Goal: Information Seeking & Learning: Learn about a topic

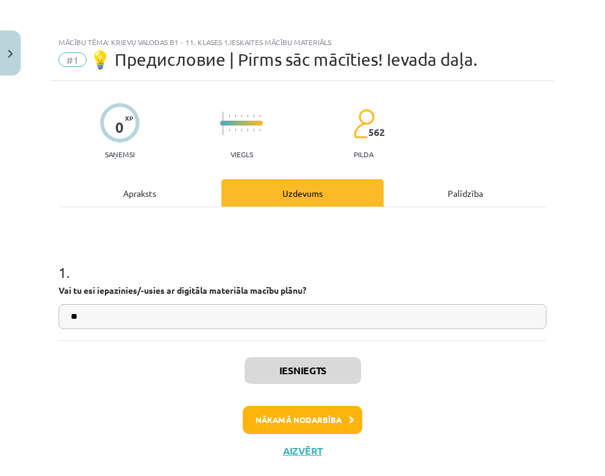
scroll to position [519, 0]
click at [299, 414] on button "Nākamā nodarbība" at bounding box center [303, 420] width 120 height 28
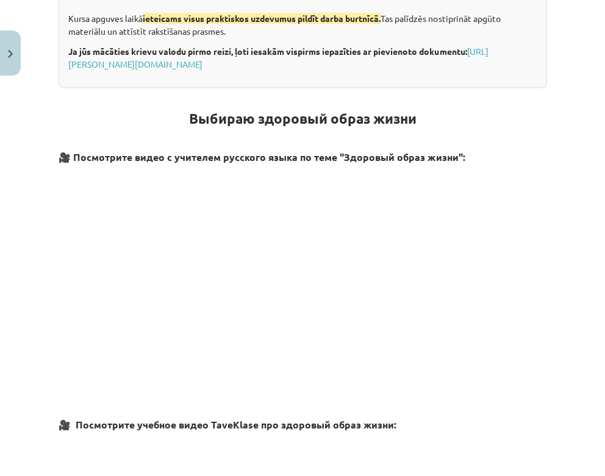
scroll to position [331, 0]
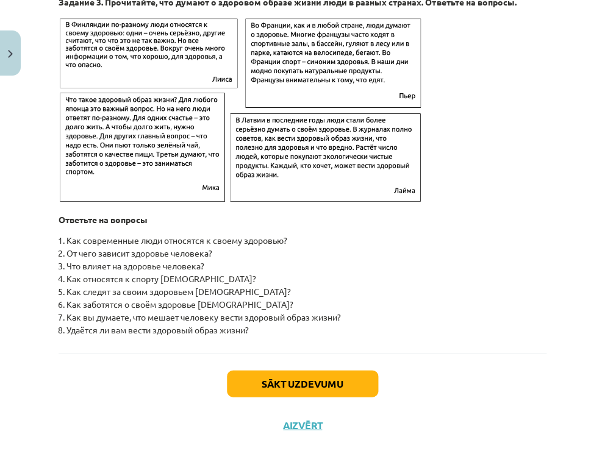
click at [325, 380] on button "Sākt uzdevumu" at bounding box center [302, 383] width 151 height 27
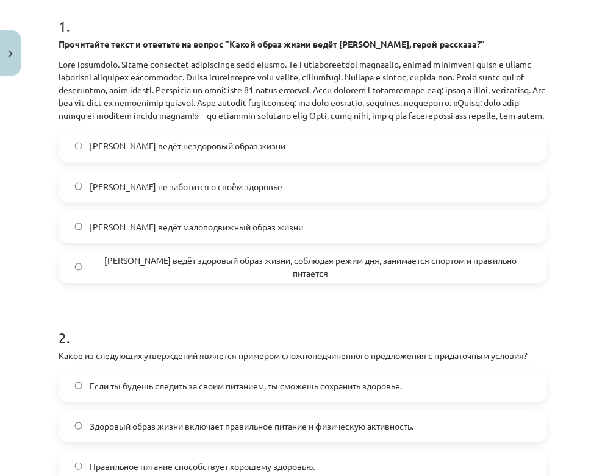
scroll to position [232, 0]
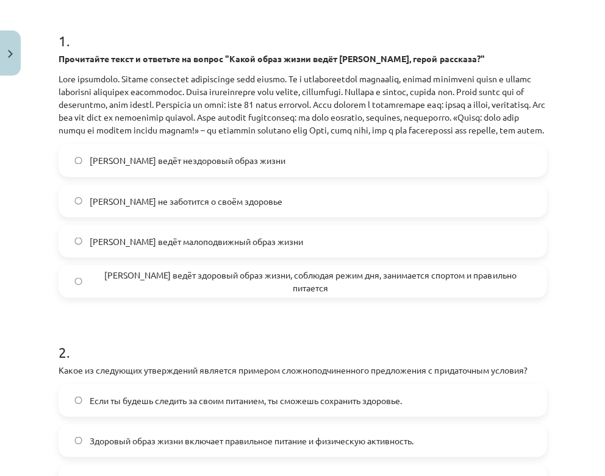
click at [60, 37] on h1 "1 ." at bounding box center [303, 30] width 488 height 38
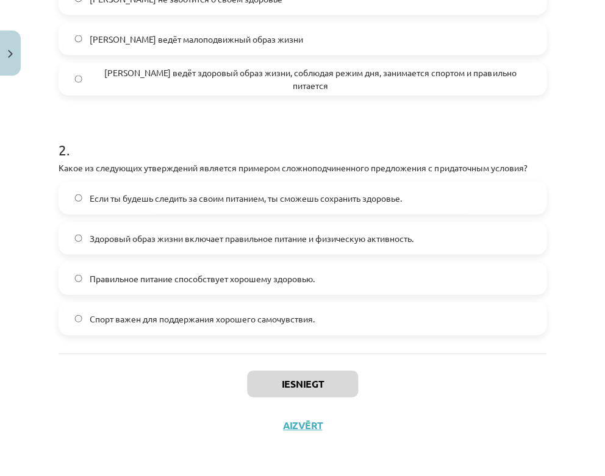
scroll to position [676, 0]
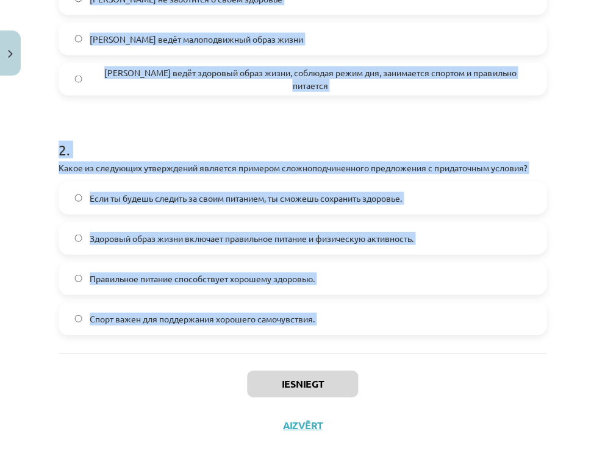
drag, startPoint x: 60, startPoint y: 37, endPoint x: 536, endPoint y: 321, distance: 553.4
click at [536, 321] on form "1 . Прочитайте текст и ответьте на вопрос "Какой образ жизни ведёт [PERSON_NAME…" at bounding box center [303, 71] width 488 height 526
click at [551, 152] on div "4 XP Saņemsi Grūts 547 pilda Apraksts Uzdevums Palīdzība 1 . Прочитайте текст и…" at bounding box center [302, 46] width 503 height 799
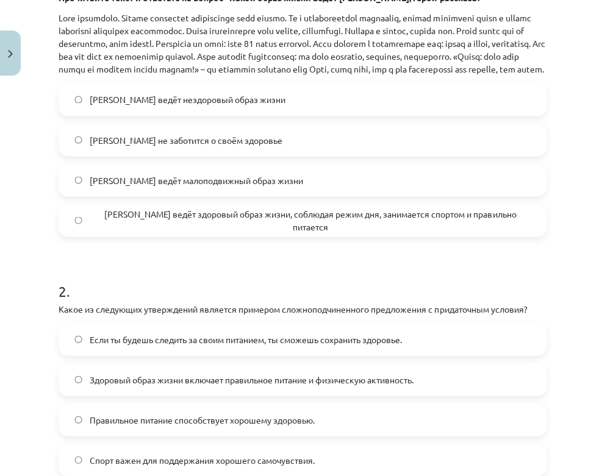
scroll to position [290, 0]
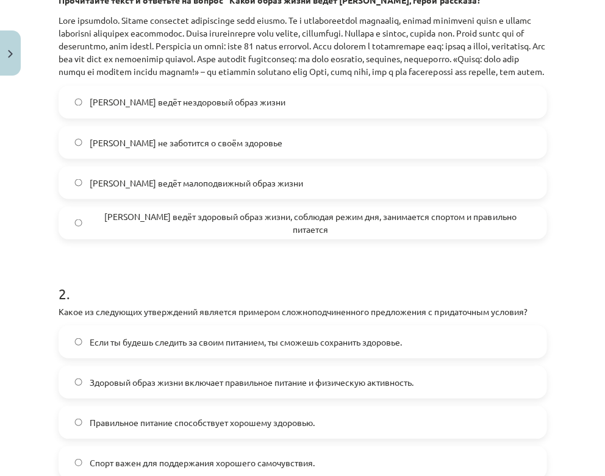
click at [246, 233] on span "[PERSON_NAME] ведёт здоровый образ жизни, соблюдая режим дня, занимается спорто…" at bounding box center [310, 223] width 441 height 26
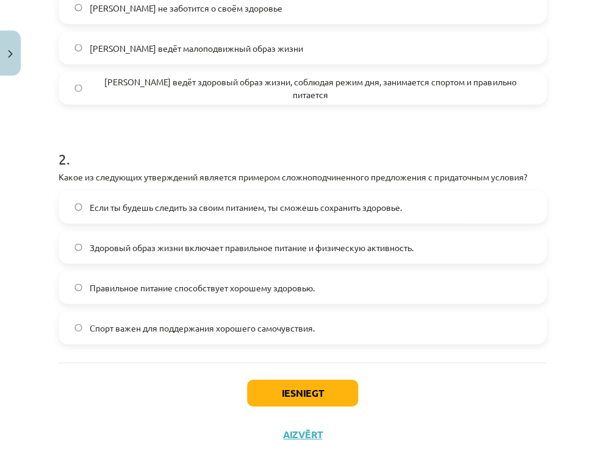
scroll to position [426, 0]
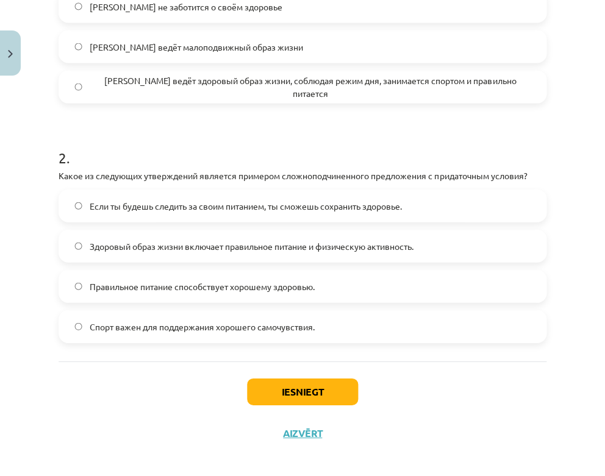
click at [214, 221] on label "Если ты будешь следить за своим питанием, ты сможешь сохранить здоровье." at bounding box center [303, 205] width 486 height 31
click at [293, 405] on button "Iesniegt" at bounding box center [302, 391] width 111 height 27
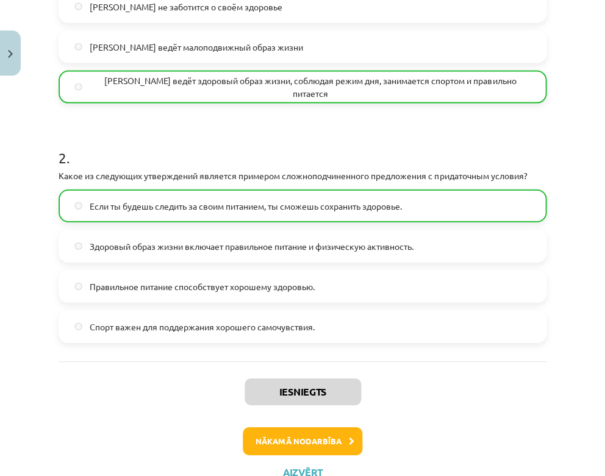
click at [329, 455] on button "Nākamā nodarbība" at bounding box center [303, 441] width 120 height 28
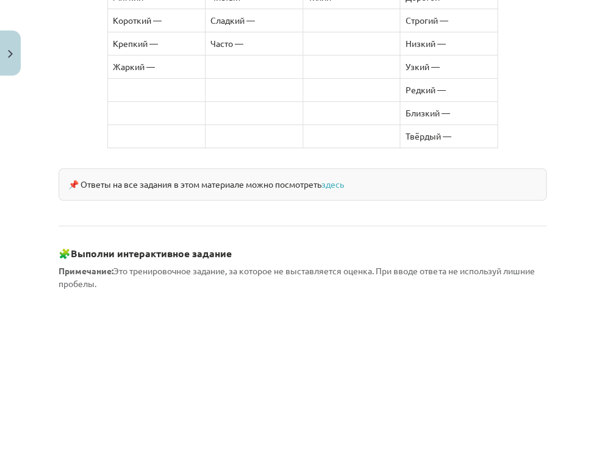
scroll to position [1114, 0]
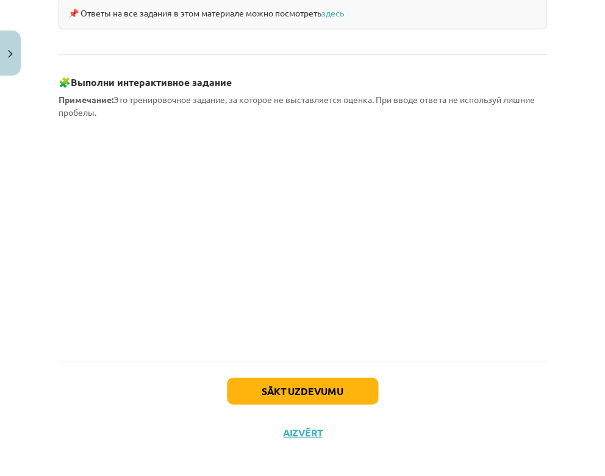
click at [289, 381] on button "Sākt uzdevumu" at bounding box center [302, 391] width 151 height 27
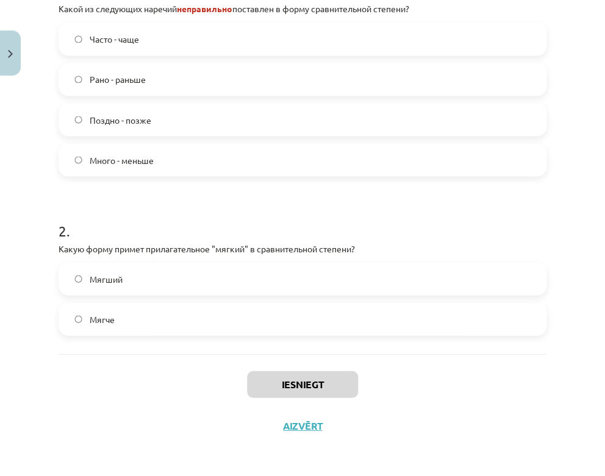
scroll to position [797, 0]
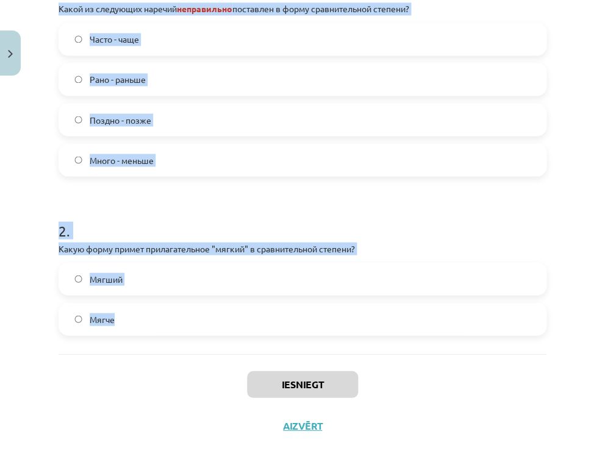
drag, startPoint x: 59, startPoint y: 218, endPoint x: 312, endPoint y: 326, distance: 275.5
copy form "1 . Какой из следующих наречий неправильно поставлен в форму сравнительной степ…"
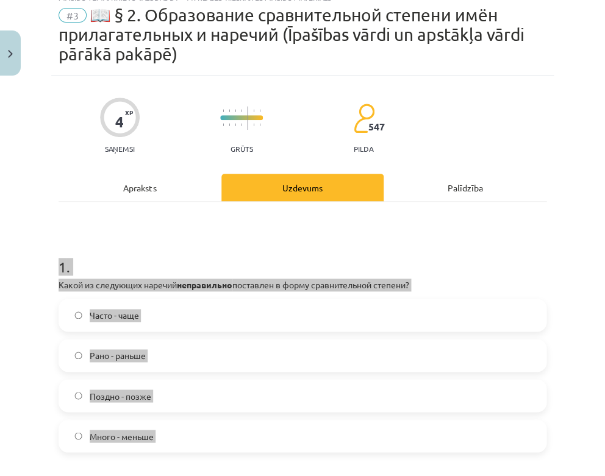
scroll to position [44, 0]
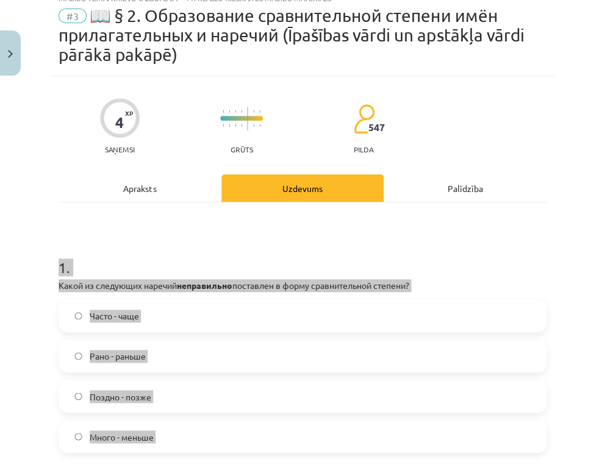
drag, startPoint x: 295, startPoint y: 224, endPoint x: 155, endPoint y: 207, distance: 141.3
click at [155, 207] on div "1 . Какой из следующих наречий неправильно поставлен в форму сравнительной степ…" at bounding box center [303, 417] width 488 height 428
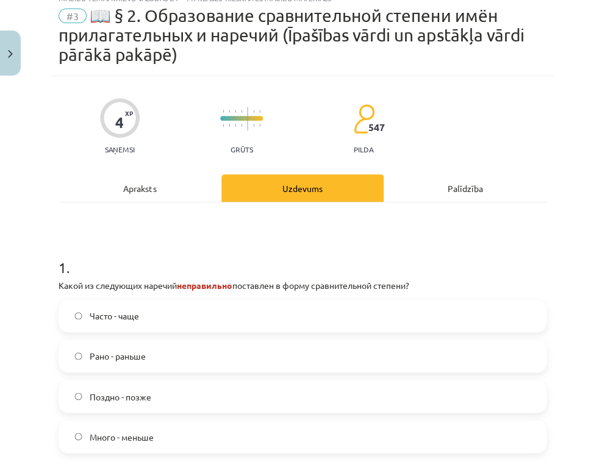
click at [132, 428] on label "Много - меньше" at bounding box center [303, 437] width 486 height 31
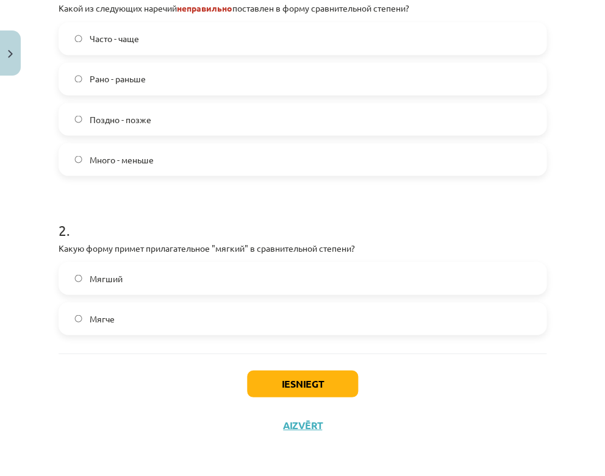
scroll to position [321, 0]
click at [156, 323] on label "Мягче" at bounding box center [303, 319] width 486 height 31
click at [279, 375] on button "Iesniegt" at bounding box center [302, 384] width 111 height 27
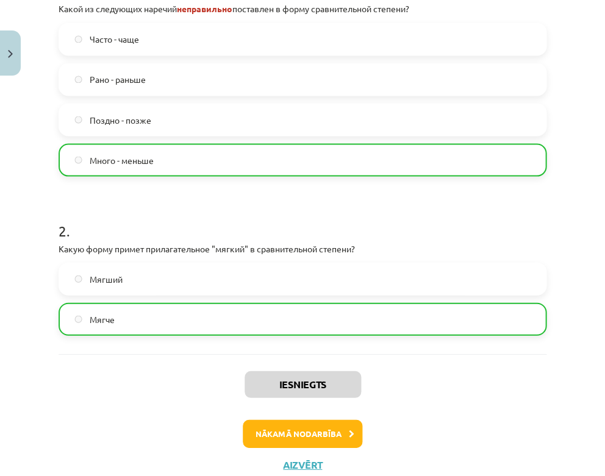
click at [303, 429] on button "Nākamā nodarbība" at bounding box center [303, 434] width 120 height 28
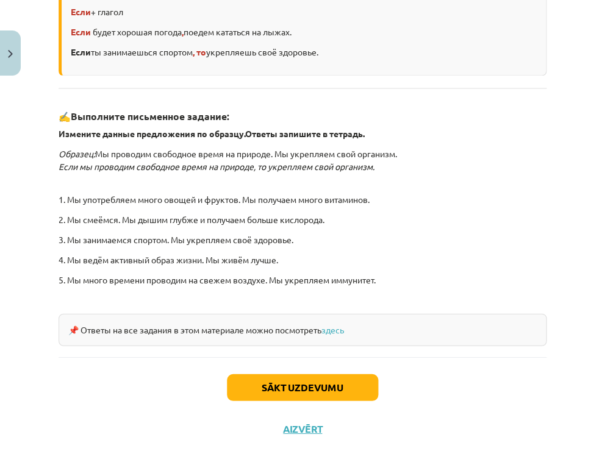
click at [270, 383] on button "Sākt uzdevumu" at bounding box center [302, 387] width 151 height 27
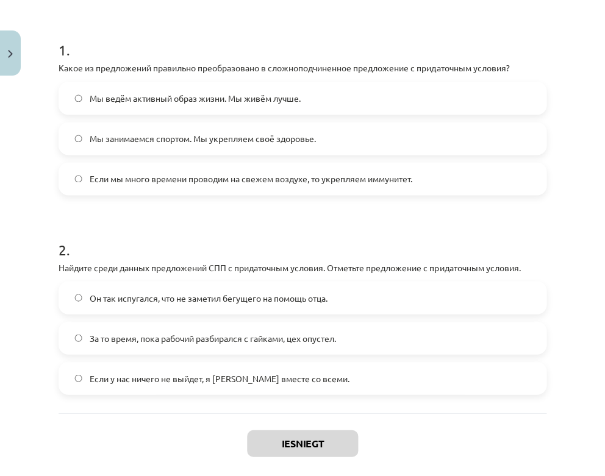
scroll to position [245, 0]
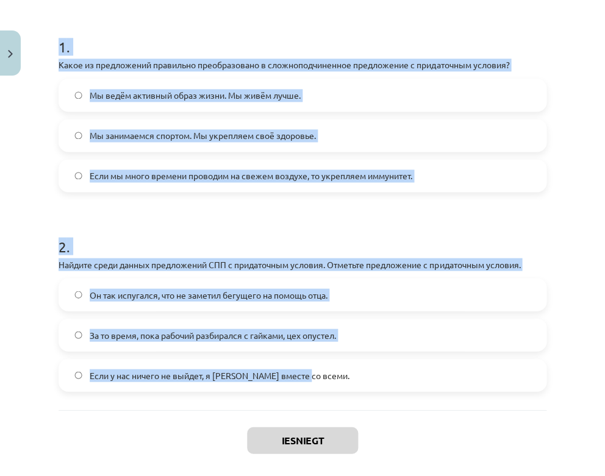
drag, startPoint x: 60, startPoint y: 48, endPoint x: 346, endPoint y: 380, distance: 438.1
copy form "1 . Какое из предложений правильно преобразовано в сложноподчиненное предложени…"
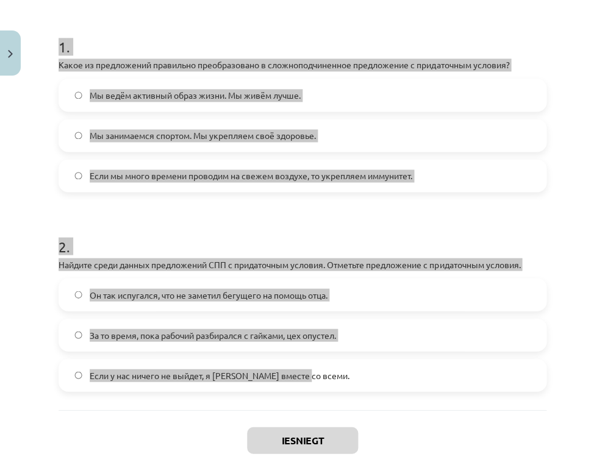
click at [582, 231] on div "Mācību tēma: Krievu valodas b1 - 11. klases 1.ieskaites mācību materiāls #4 📖 §…" at bounding box center [302, 238] width 605 height 476
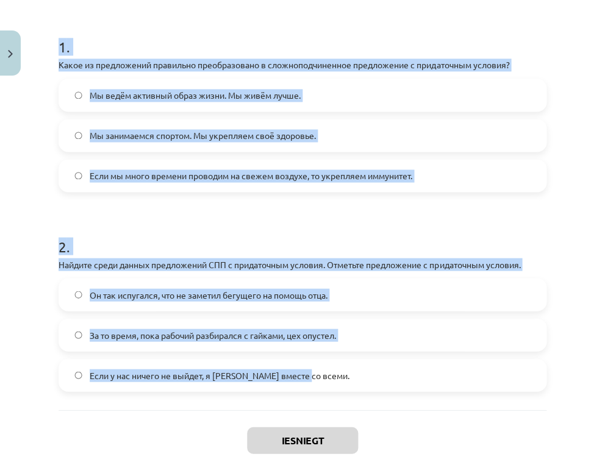
click at [582, 231] on div "Mācību tēma: Krievu valodas b1 - 11. klases 1.ieskaites mācību materiāls #4 📖 §…" at bounding box center [302, 238] width 605 height 476
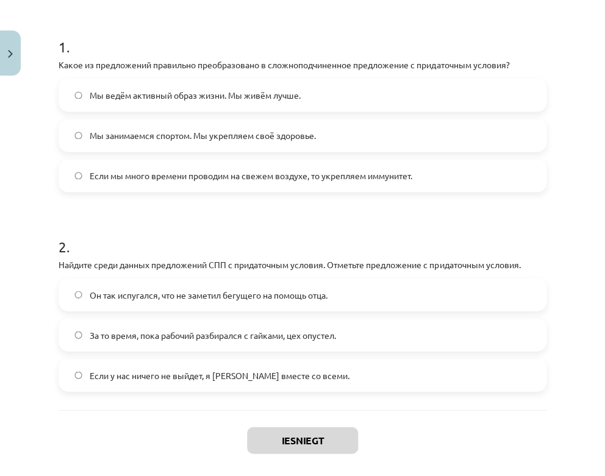
click at [235, 173] on span "Если мы много времени проводим на свежем воздухе, то укрепляем иммунитет." at bounding box center [251, 176] width 323 height 13
click at [196, 379] on span "Если у нас ничего не выйдет, я [PERSON_NAME] вместе со всеми." at bounding box center [220, 375] width 260 height 13
click at [306, 442] on button "Iesniegt" at bounding box center [302, 440] width 111 height 27
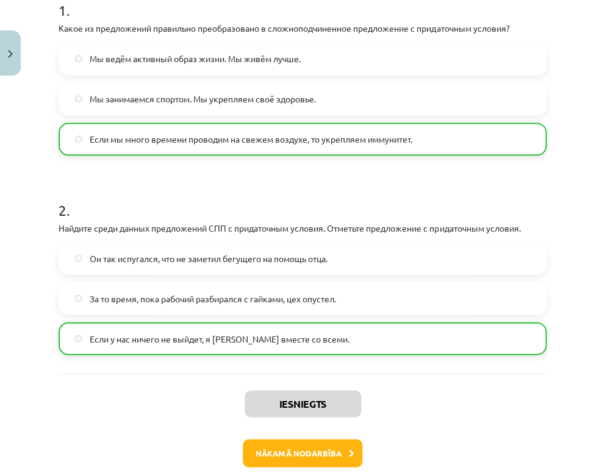
click at [311, 445] on button "Nākamā nodarbība" at bounding box center [303, 453] width 120 height 28
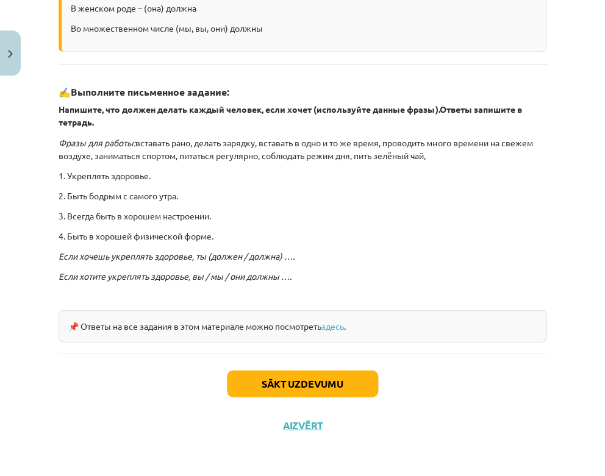
scroll to position [294, 0]
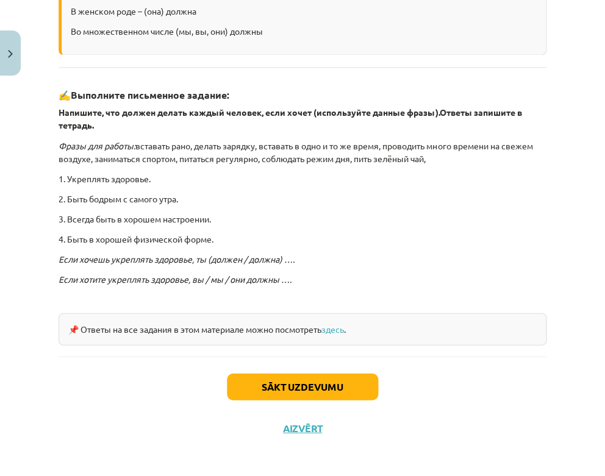
click at [305, 379] on button "Sākt uzdevumu" at bounding box center [302, 386] width 151 height 27
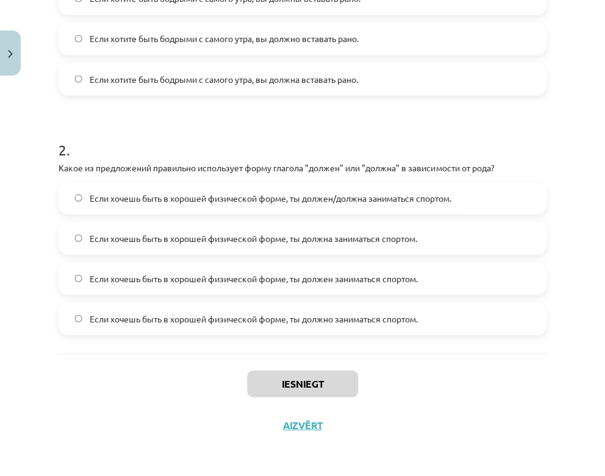
scroll to position [1106, 0]
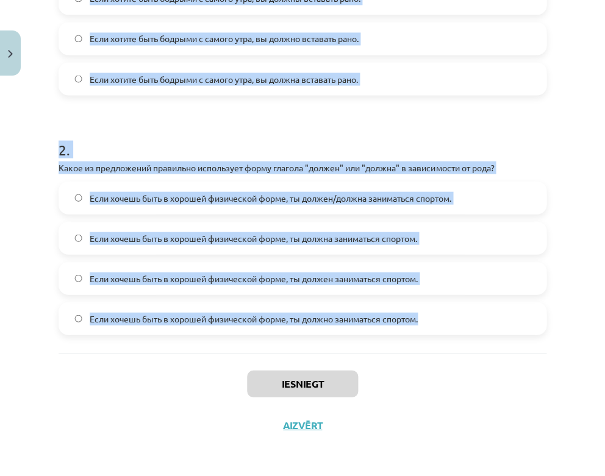
drag, startPoint x: 61, startPoint y: 69, endPoint x: 422, endPoint y: 325, distance: 442.8
copy form "1 . Lorem ipsumdo sitametcon adi elitseddoeiusm tempo? Inci utlabo etdo magnaal…"
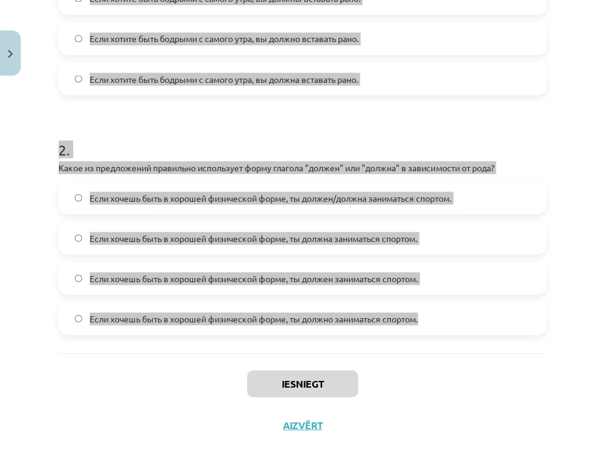
click at [576, 336] on div "Mācību tēma: Krievu valodas b1 - 11. klases 1.ieskaites mācību materiāls #5 📖 §…" at bounding box center [302, 238] width 605 height 476
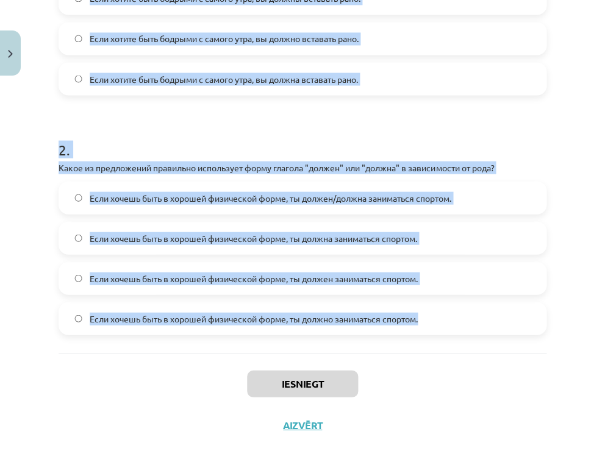
click at [573, 330] on div "Mācību tēma: Krievu valodas b1 - 11. klases 1.ieskaites mācību materiāls #5 📖 §…" at bounding box center [302, 238] width 605 height 476
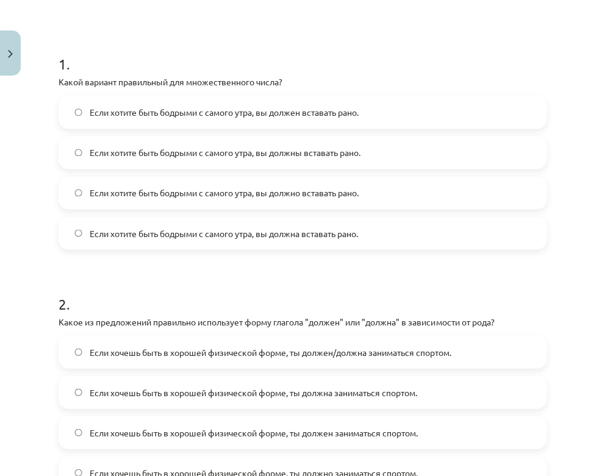
scroll to position [183, 0]
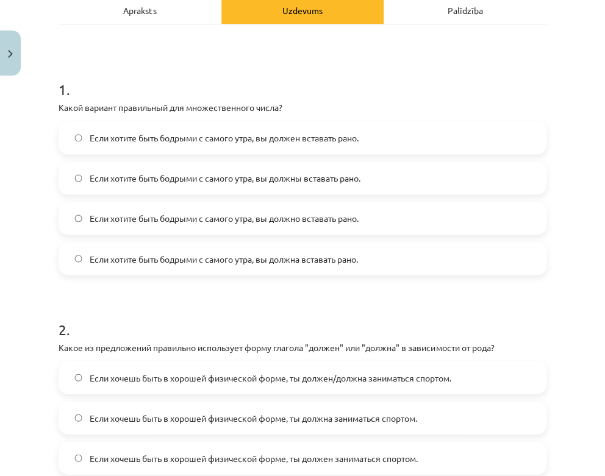
click at [254, 180] on span "Если хотите быть бодрыми с самого утра, вы должны вставать рано." at bounding box center [225, 178] width 271 height 13
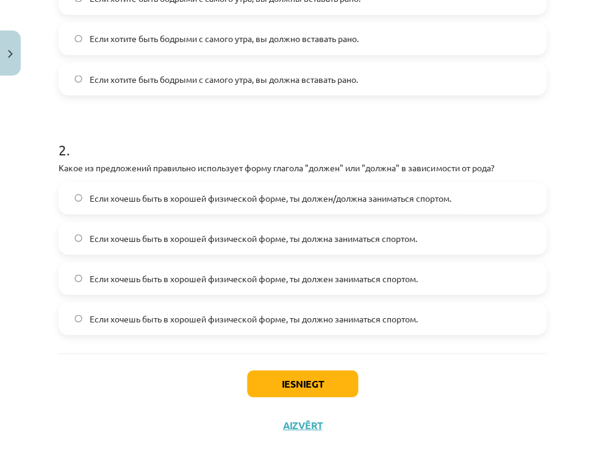
scroll to position [363, 0]
click at [233, 307] on label "Если хочешь быть в хорошей физической форме, ты должно заниматься спортом." at bounding box center [303, 318] width 486 height 31
click at [315, 284] on label "Если хочешь быть в хорошей физической форме, ты должен заниматься спортом." at bounding box center [303, 278] width 486 height 31
click at [328, 199] on span "Если хочешь быть в хорошей физической форме, ты должен/должна заниматься спорто…" at bounding box center [271, 198] width 362 height 13
click at [295, 379] on button "Iesniegt" at bounding box center [302, 383] width 111 height 27
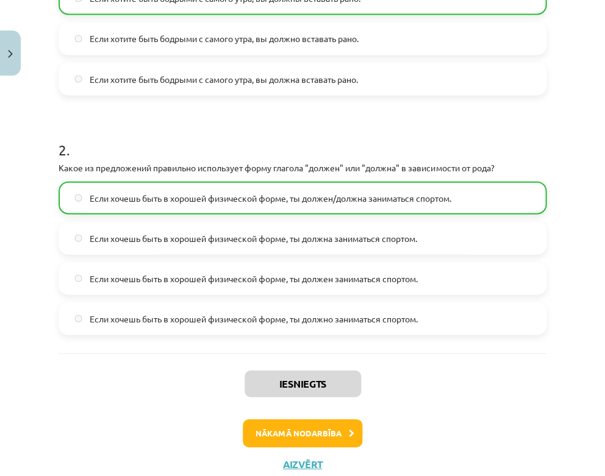
click at [310, 432] on button "Nākamā nodarbība" at bounding box center [303, 433] width 120 height 28
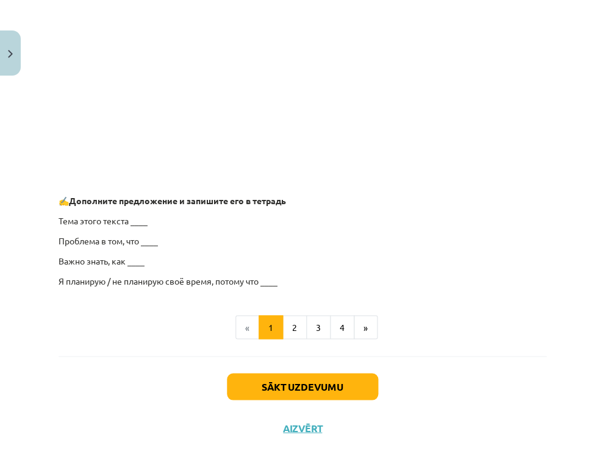
click at [299, 382] on button "Sākt uzdevumu" at bounding box center [302, 386] width 151 height 27
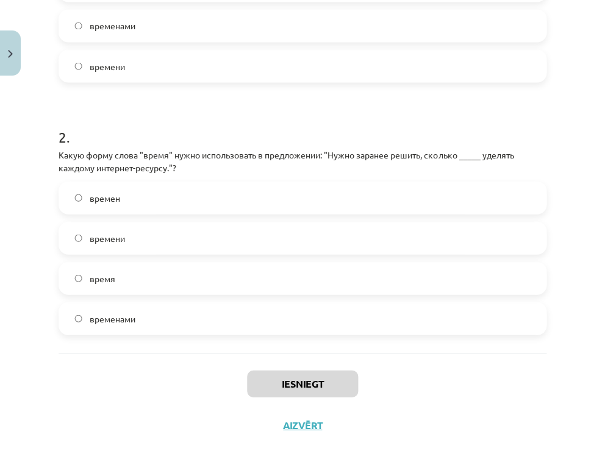
scroll to position [1322, 0]
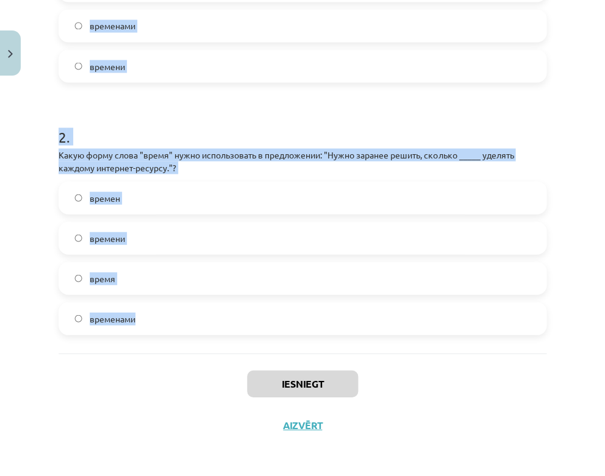
drag, startPoint x: 59, startPoint y: 243, endPoint x: 375, endPoint y: 328, distance: 327.3
copy form "1 . Какую форму слова "время" нужно использовать в следующем предложении: "Они …"
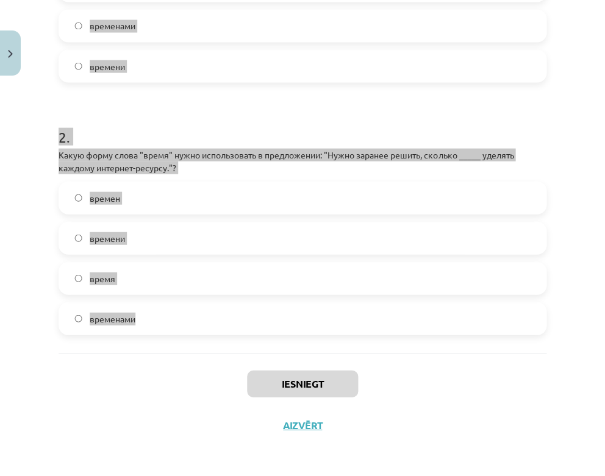
click at [568, 268] on div "Mācību tēma: Krievu valodas b1 - 11. klases 1.ieskaites mācību materiāls #6 ⏳ §…" at bounding box center [302, 238] width 605 height 476
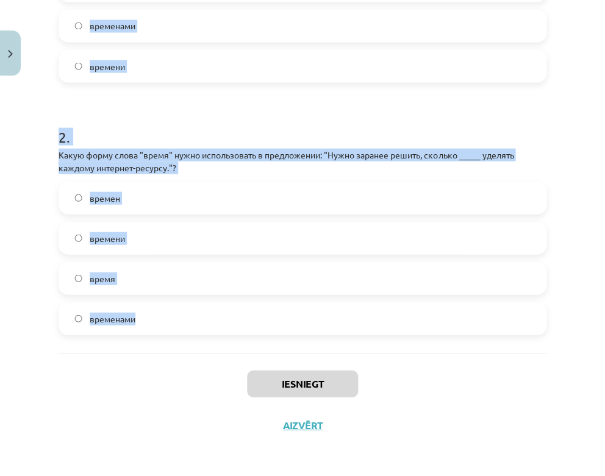
click at [569, 268] on div "Mācību tēma: Krievu valodas b1 - 11. klases 1.ieskaites mācību materiāls #6 ⏳ §…" at bounding box center [302, 238] width 605 height 476
click at [537, 238] on label "времени" at bounding box center [303, 238] width 486 height 31
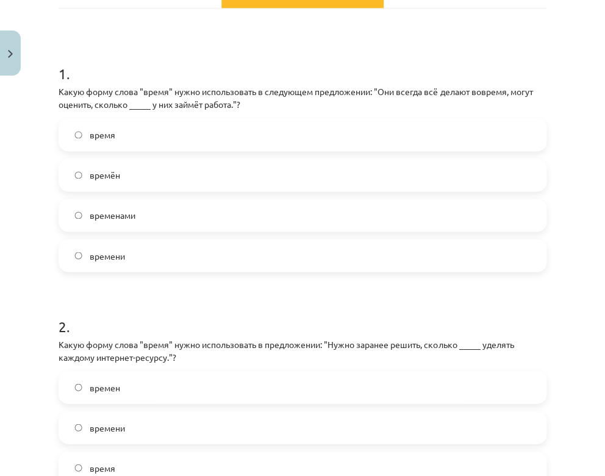
scroll to position [198, 0]
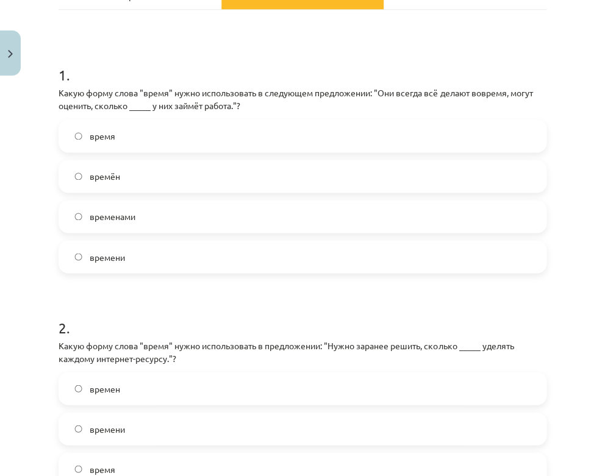
click at [155, 131] on label "время" at bounding box center [303, 136] width 486 height 31
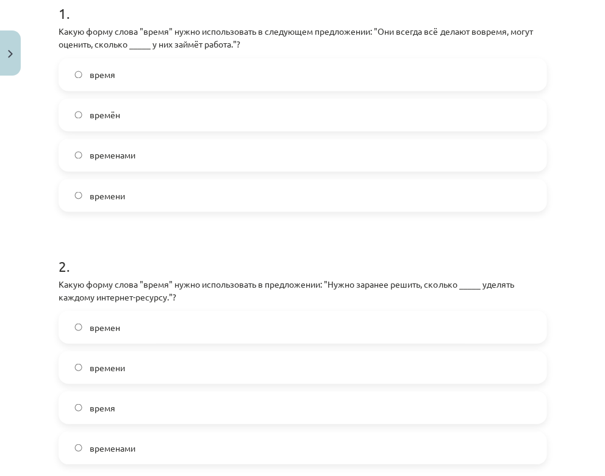
scroll to position [257, 0]
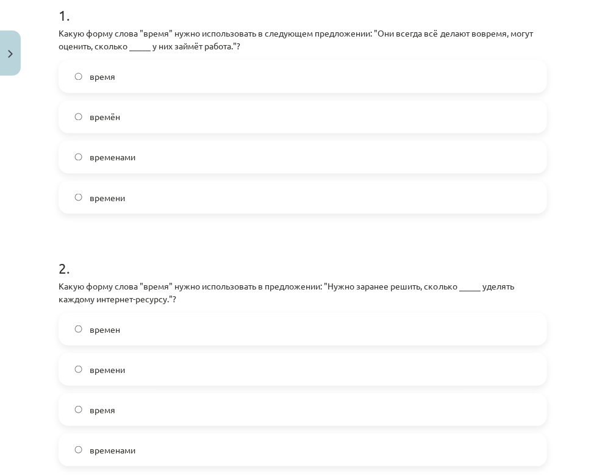
click at [150, 192] on label "времени" at bounding box center [303, 197] width 486 height 31
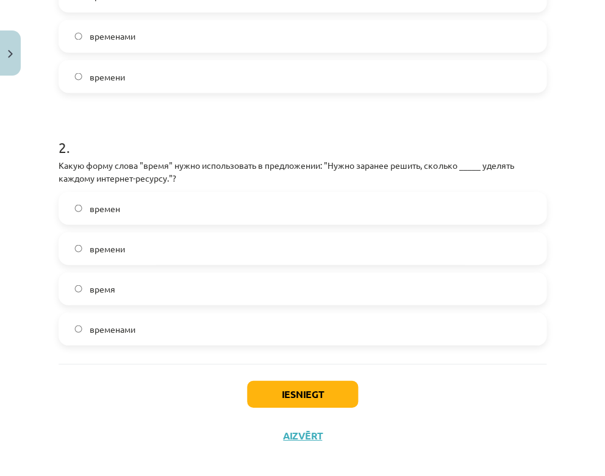
click at [289, 392] on button "Iesniegt" at bounding box center [302, 394] width 111 height 27
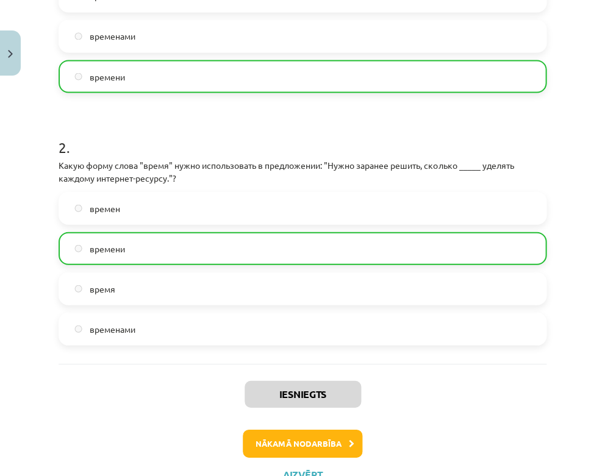
click at [302, 439] on button "Nākamā nodarbība" at bounding box center [303, 443] width 120 height 28
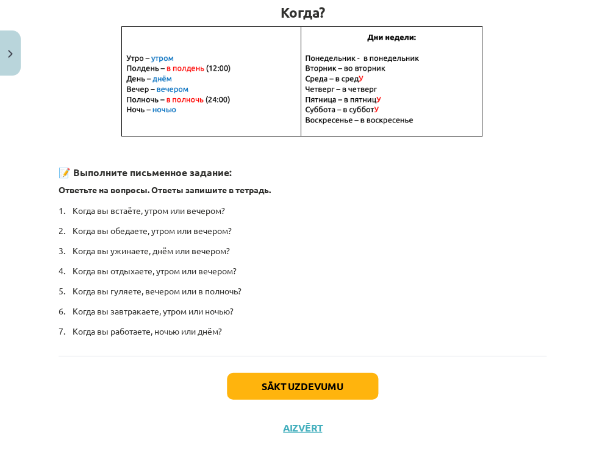
click at [307, 384] on button "Sākt uzdevumu" at bounding box center [302, 386] width 151 height 27
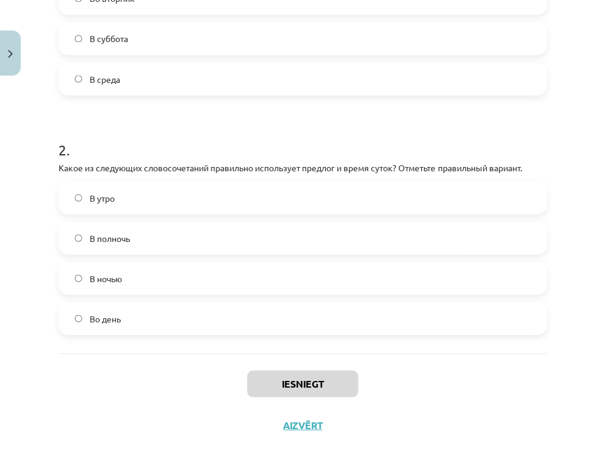
scroll to position [1655, 0]
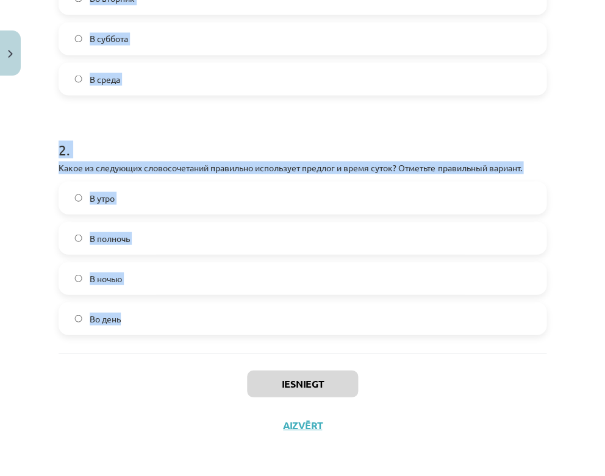
drag, startPoint x: 61, startPoint y: 237, endPoint x: 260, endPoint y: 325, distance: 217.4
click at [260, 325] on form "1 . Какое из следующих утверждений правильно использует предлог и день недели? …" at bounding box center [303, 107] width 488 height 455
copy form "1 . Какое из следующих утверждений правильно использует предлог и день недели? …"
click at [578, 315] on div "Mācību tēma: Krievu valodas b1 - 11. klases 1.ieskaites mācību materiāls #7 📅 §…" at bounding box center [302, 238] width 605 height 476
click at [565, 287] on div "Mācību tēma: Krievu valodas b1 - 11. klases 1.ieskaites mācību materiāls #7 📅 §…" at bounding box center [302, 238] width 605 height 476
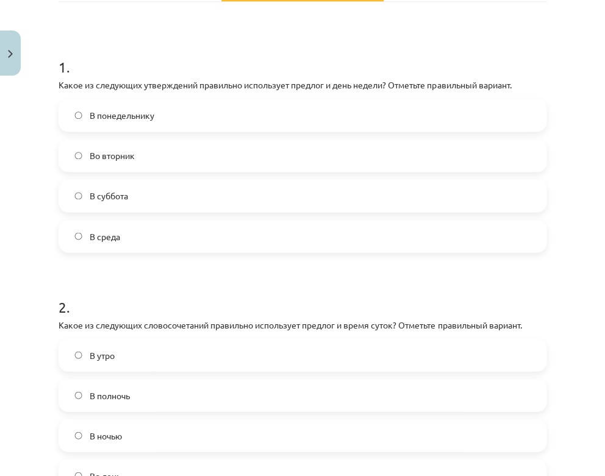
scroll to position [196, 0]
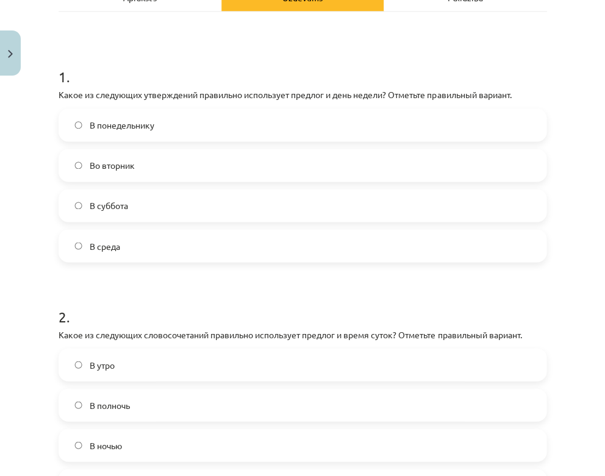
click at [279, 167] on label "Во вторник" at bounding box center [303, 165] width 486 height 31
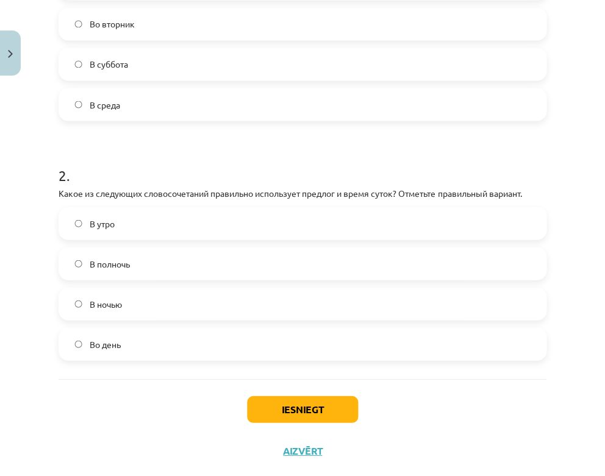
scroll to position [346, 0]
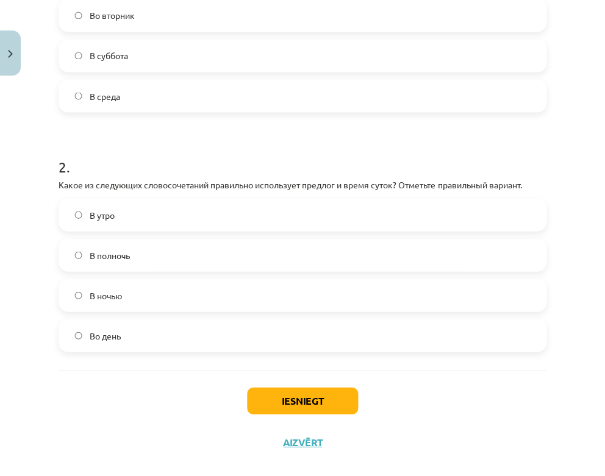
click at [199, 258] on label "В полночь" at bounding box center [303, 255] width 486 height 31
click at [292, 389] on button "Iesniegt" at bounding box center [302, 400] width 111 height 27
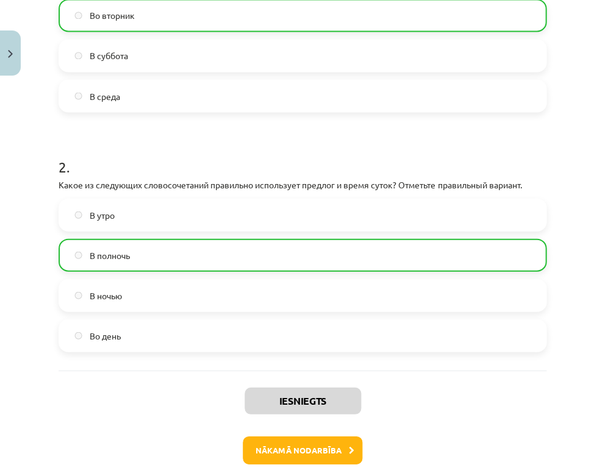
click at [305, 448] on button "Nākamā nodarbība" at bounding box center [303, 450] width 120 height 28
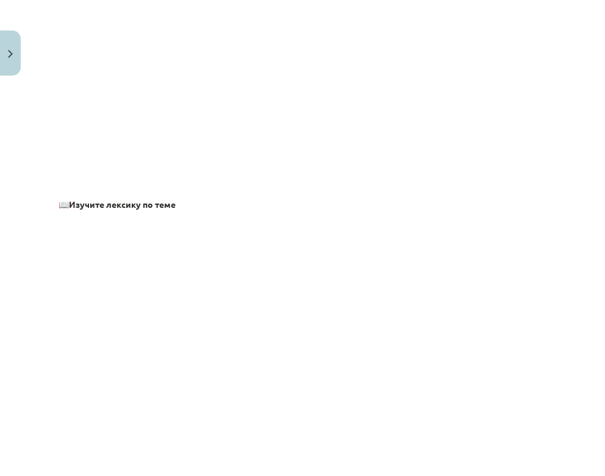
scroll to position [31, 0]
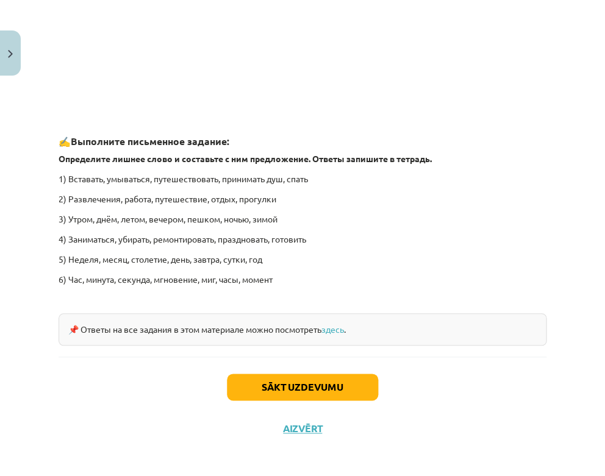
click at [336, 381] on button "Sākt uzdevumu" at bounding box center [302, 387] width 151 height 27
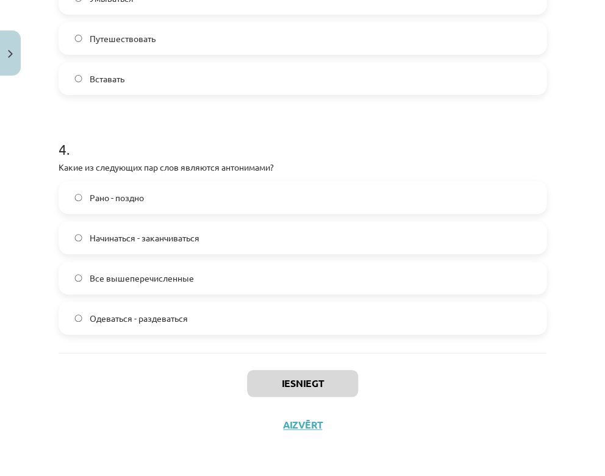
scroll to position [1773, 0]
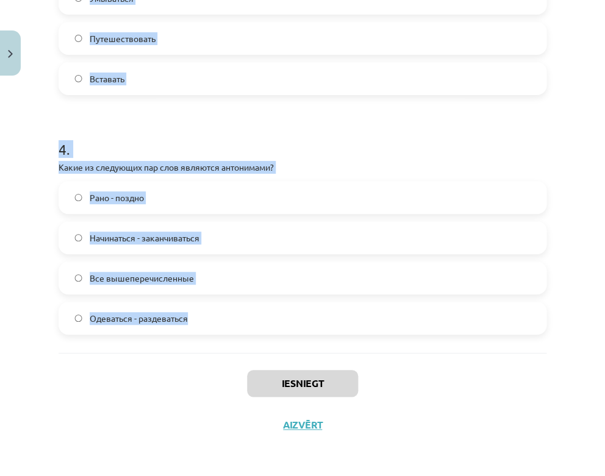
drag, startPoint x: 59, startPoint y: 182, endPoint x: 313, endPoint y: 310, distance: 284.3
copy form "1 . Какие из следующих пар слов являются синонимами? Огорчение - радоваться Пер…"
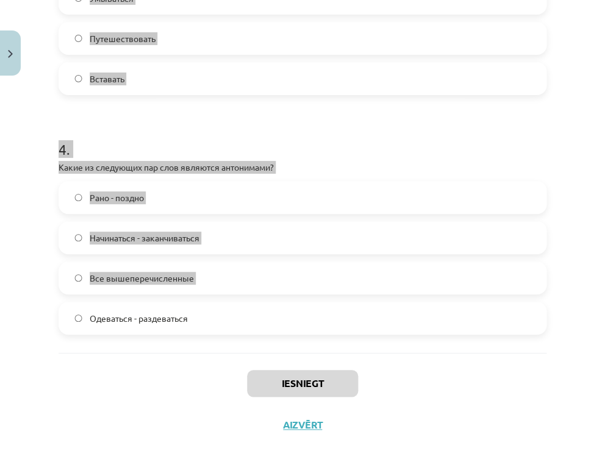
click at [585, 293] on div "Mācību tēma: Krievu valodas b1 - 11. klases 1.ieskaites mācību materiāls #8 ⏰ §…" at bounding box center [302, 238] width 605 height 476
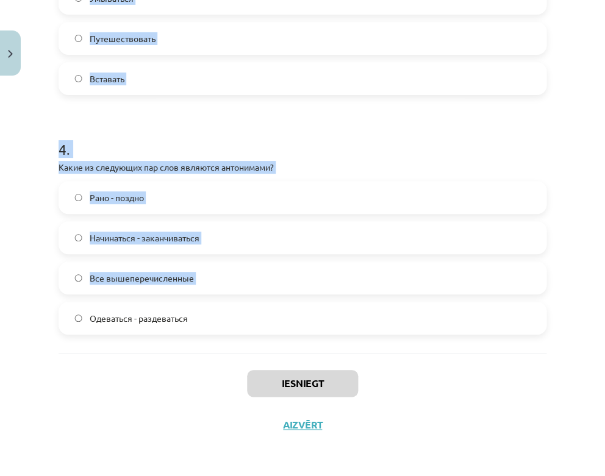
click at [585, 293] on div "Mācību tēma: Krievu valodas b1 - 11. klases 1.ieskaites mācību materiāls #8 ⏰ §…" at bounding box center [302, 238] width 605 height 476
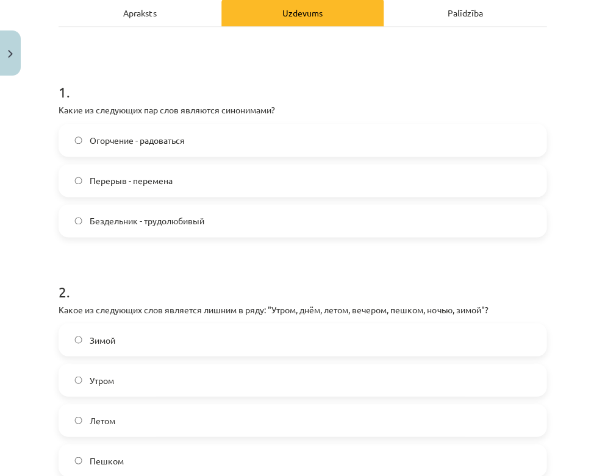
scroll to position [182, 0]
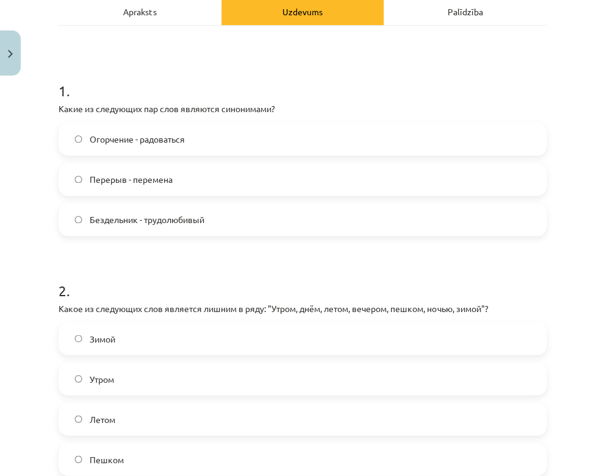
click at [209, 183] on label "Перерыв - перемена" at bounding box center [303, 179] width 486 height 31
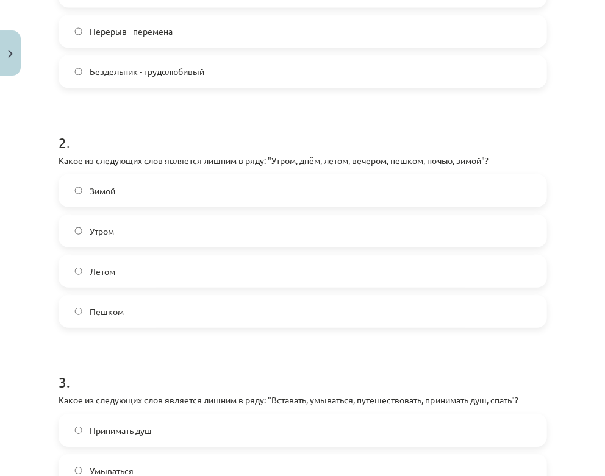
scroll to position [329, 0]
click at [177, 317] on label "Пешком" at bounding box center [303, 311] width 486 height 31
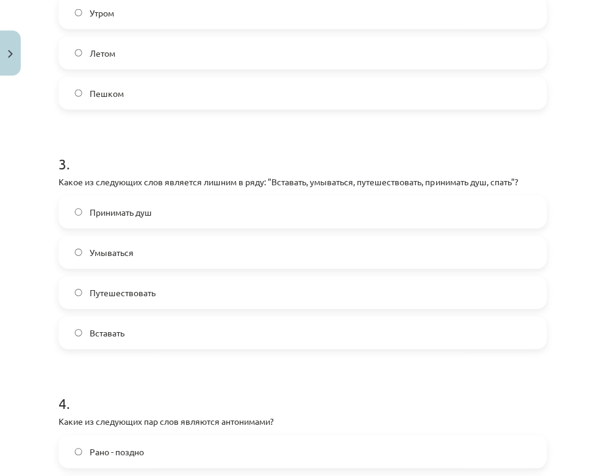
scroll to position [548, 0]
click at [179, 284] on label "Путешествовать" at bounding box center [303, 292] width 486 height 31
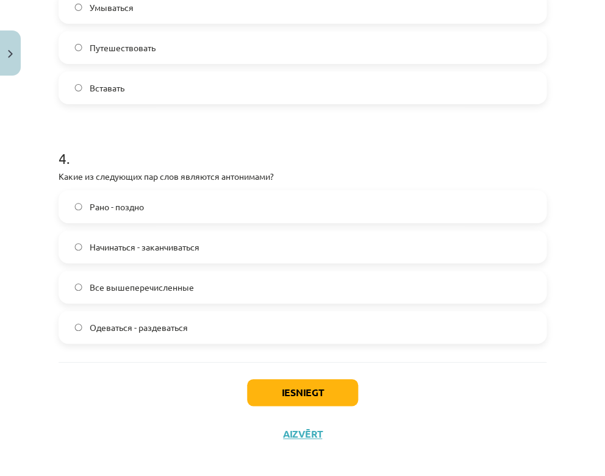
scroll to position [794, 0]
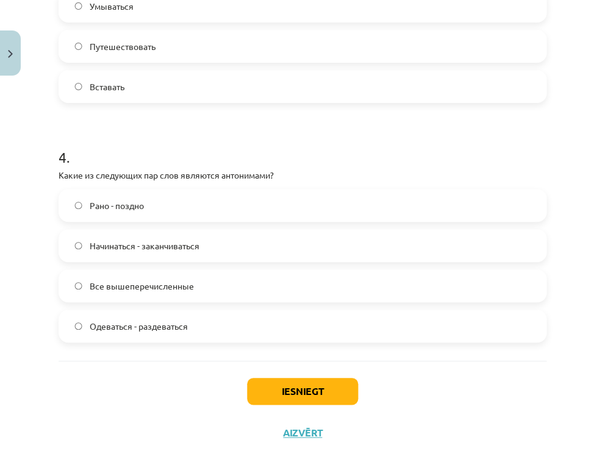
click at [168, 289] on span "Все вышеперечисленные" at bounding box center [142, 286] width 104 height 13
click at [306, 393] on button "Iesniegt" at bounding box center [302, 391] width 111 height 27
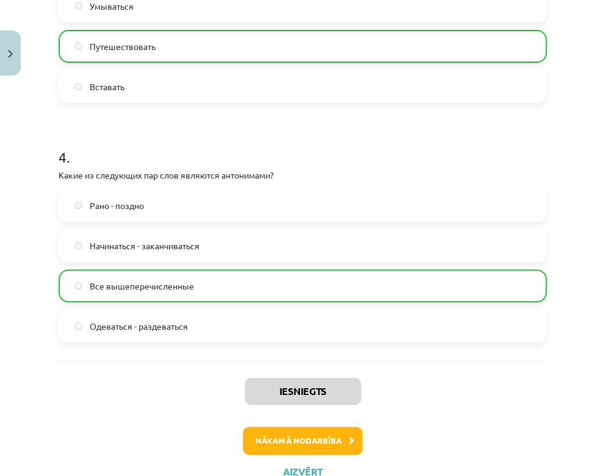
click at [305, 437] on button "Nākamā nodarbība" at bounding box center [303, 441] width 120 height 28
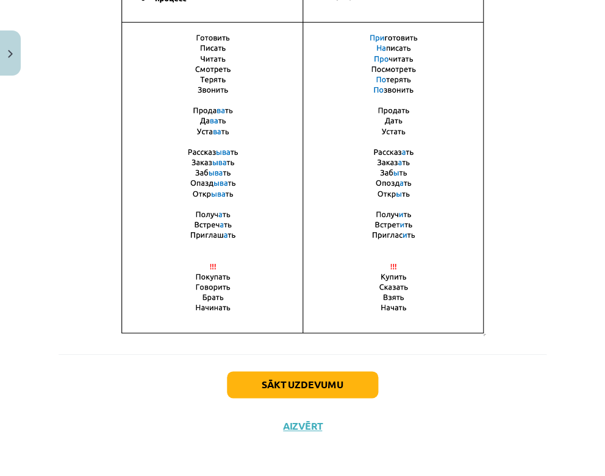
click at [323, 380] on button "Sākt uzdevumu" at bounding box center [302, 384] width 151 height 27
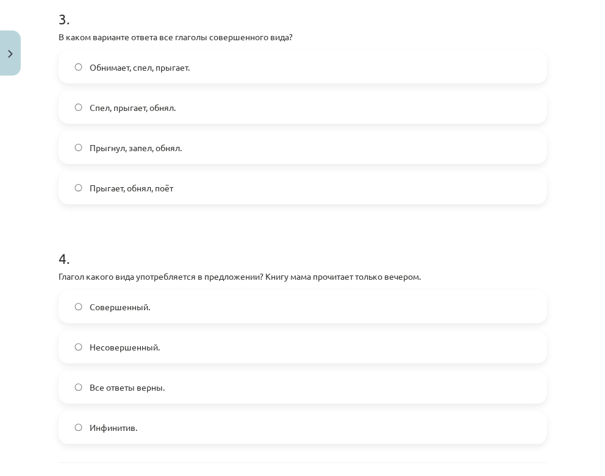
scroll to position [842, 0]
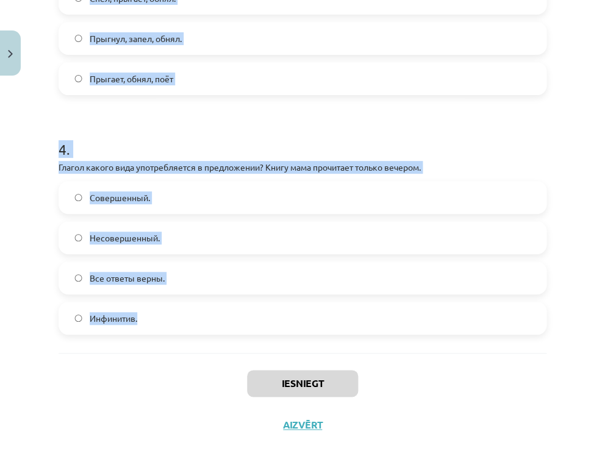
drag, startPoint x: 59, startPoint y: 240, endPoint x: 208, endPoint y: 326, distance: 172.4
copy form "1 . Loremi dolors amet consecteturad e seddoeiusmo? Temp incid utlabo e dolor m…"
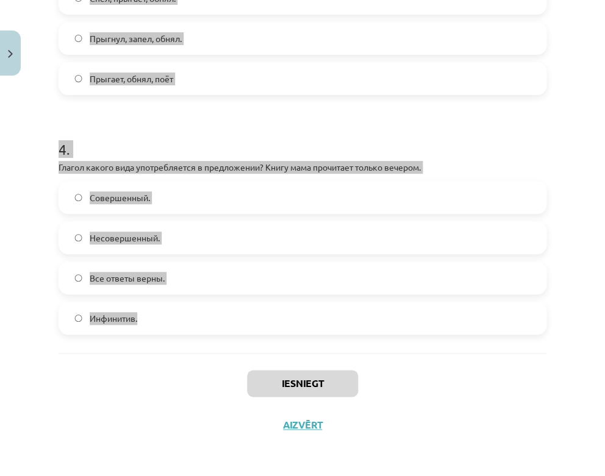
click at [569, 249] on div "Mācību tēma: Krievu valodas b1 - 11. klases 1.ieskaites mācību materiāls #9 📖 §…" at bounding box center [302, 238] width 605 height 476
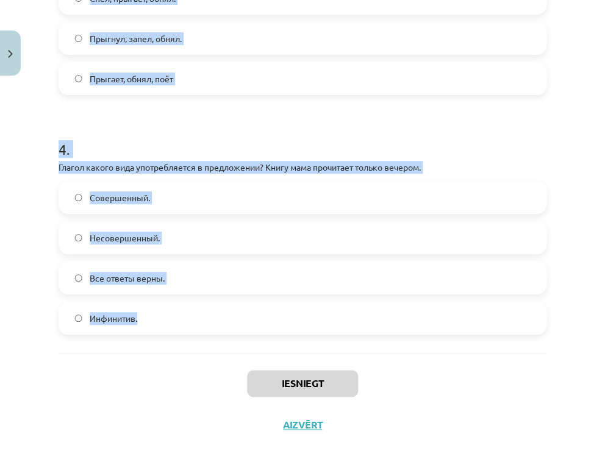
click at [577, 215] on div "Mācību tēma: Krievu valodas b1 - 11. klases 1.ieskaites mācību materiāls #9 📖 §…" at bounding box center [302, 238] width 605 height 476
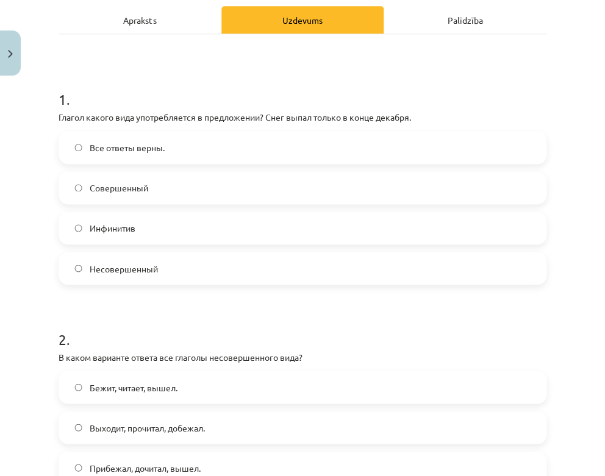
scroll to position [165, 0]
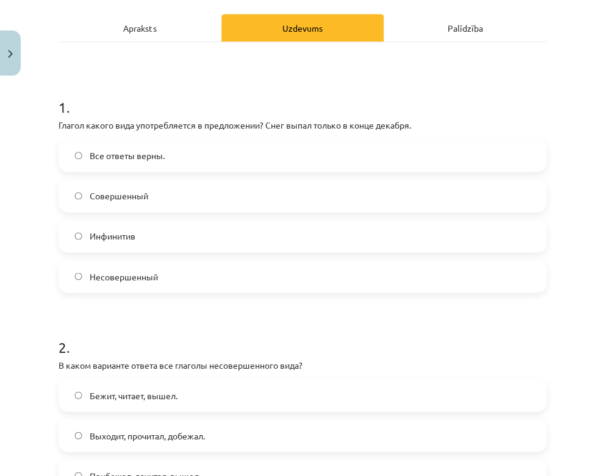
click at [152, 195] on label "Совершенный" at bounding box center [303, 196] width 486 height 31
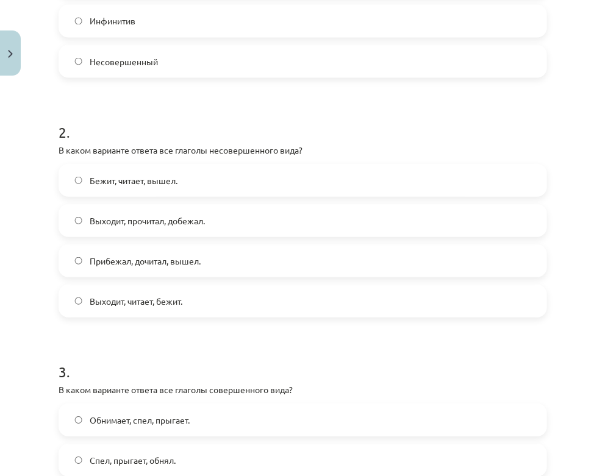
scroll to position [403, 0]
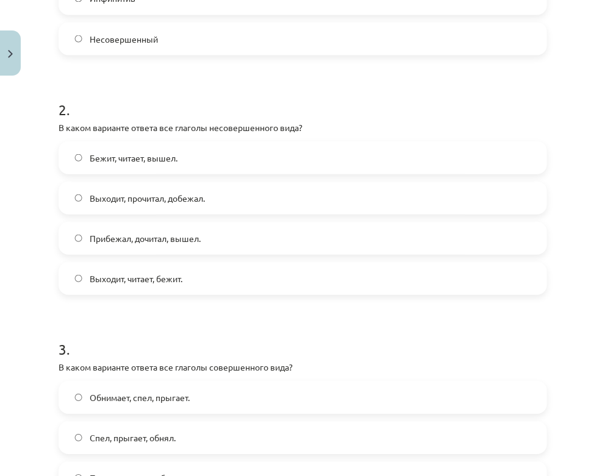
click at [160, 204] on label "Выходит, прочитал, добежал." at bounding box center [303, 197] width 486 height 31
click at [146, 280] on span "Выходит, читает, бежит." at bounding box center [136, 278] width 93 height 13
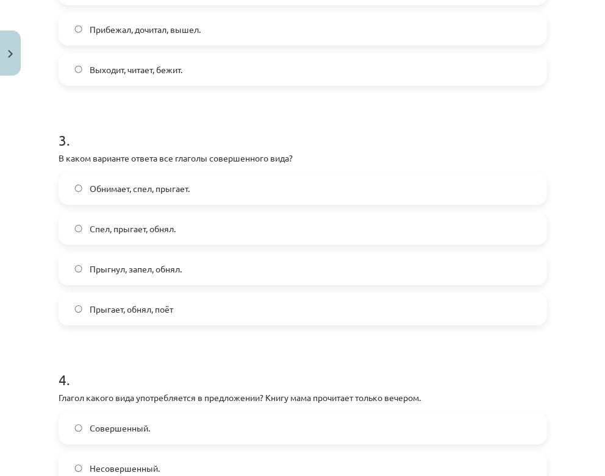
scroll to position [648, 0]
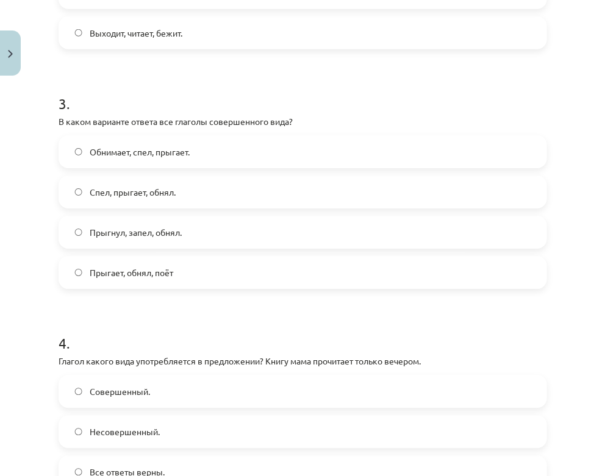
click at [148, 233] on span "Прыгнул, запел, обнял." at bounding box center [136, 232] width 92 height 13
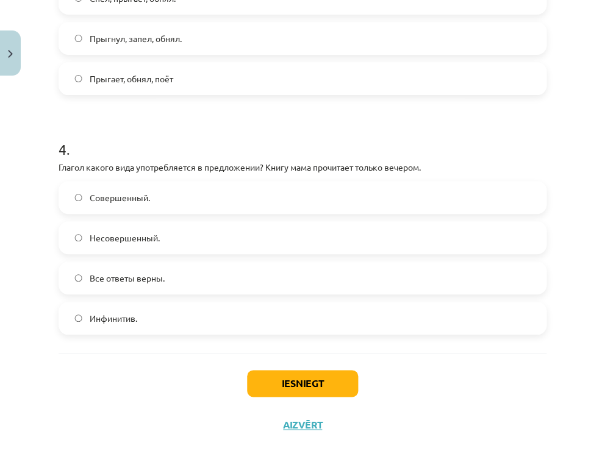
scroll to position [842, 0]
click at [175, 199] on label "Совершенный." at bounding box center [303, 197] width 486 height 31
click at [289, 389] on button "Iesniegt" at bounding box center [302, 383] width 111 height 27
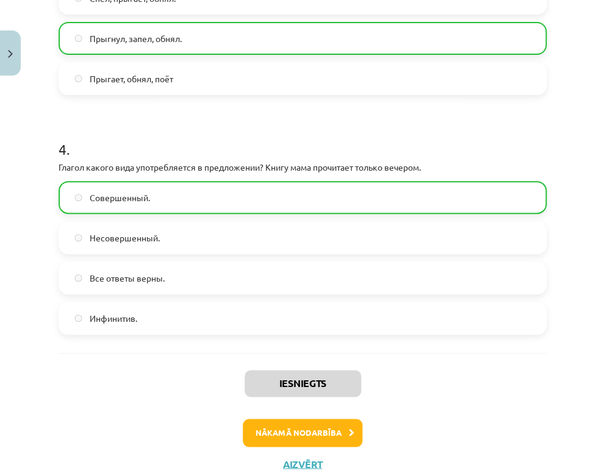
click at [308, 432] on button "Nākamā nodarbība" at bounding box center [303, 433] width 120 height 28
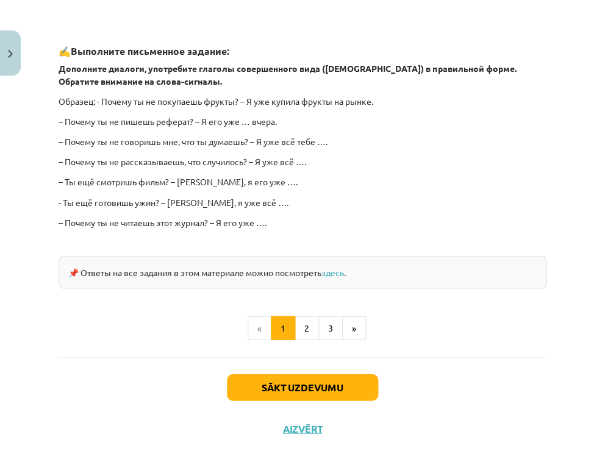
click at [302, 381] on button "Sākt uzdevumu" at bounding box center [302, 387] width 151 height 27
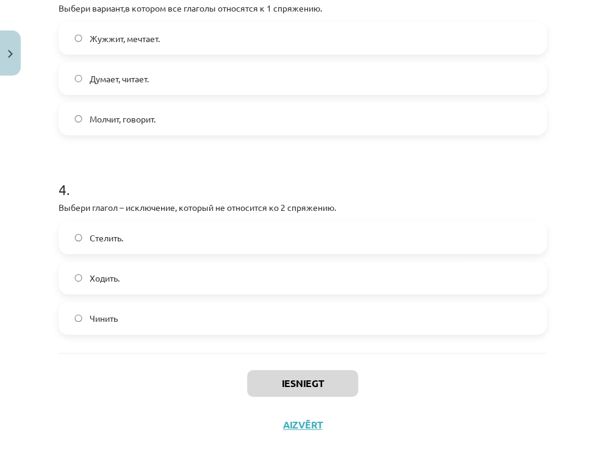
scroll to position [681, 0]
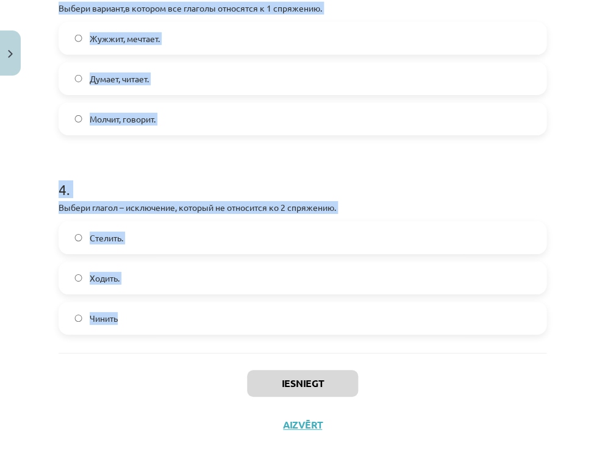
drag, startPoint x: 57, startPoint y: 143, endPoint x: 242, endPoint y: 336, distance: 267.0
copy form "1 . Выбери глагол – исключение, который не относится к 1 спряжению. Летать Дыша…"
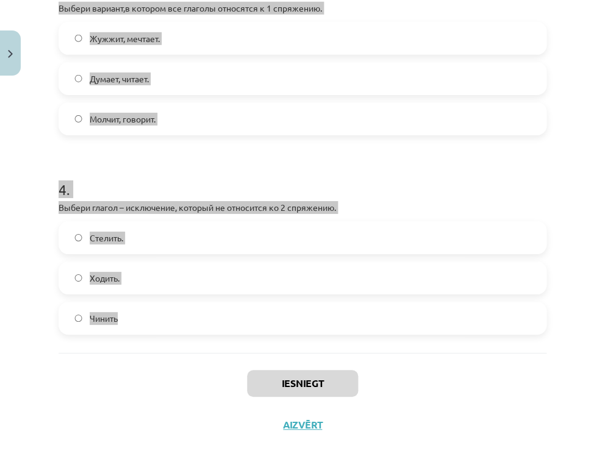
click at [561, 274] on div "Mācību tēma: Krievu valodas b1 - 11. klases 1.ieskaites mācību materiāls #10 📖 …" at bounding box center [302, 238] width 605 height 476
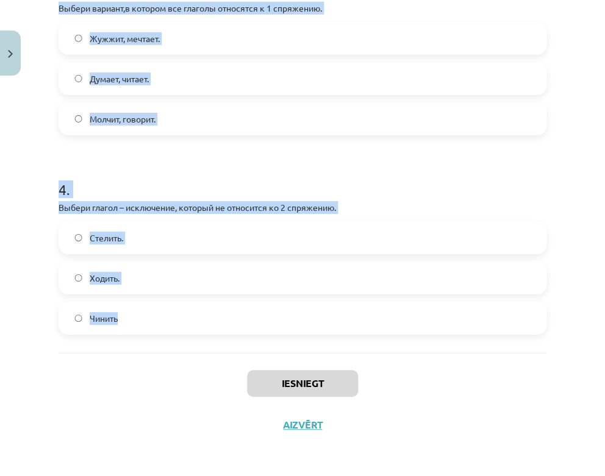
click at [560, 247] on div "Mācību tēma: Krievu valodas b1 - 11. klases 1.ieskaites mācību materiāls #10 📖 …" at bounding box center [302, 238] width 605 height 476
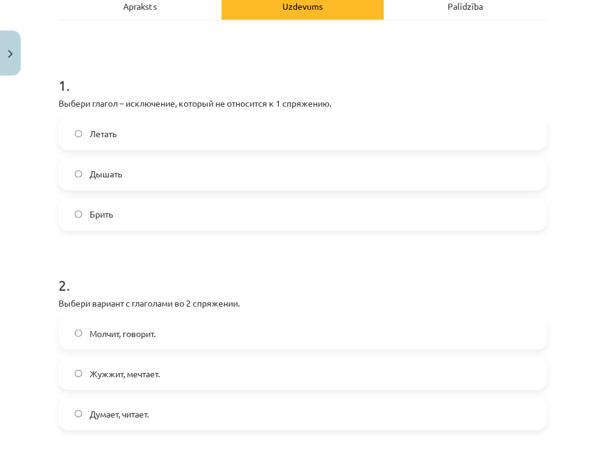
scroll to position [184, 0]
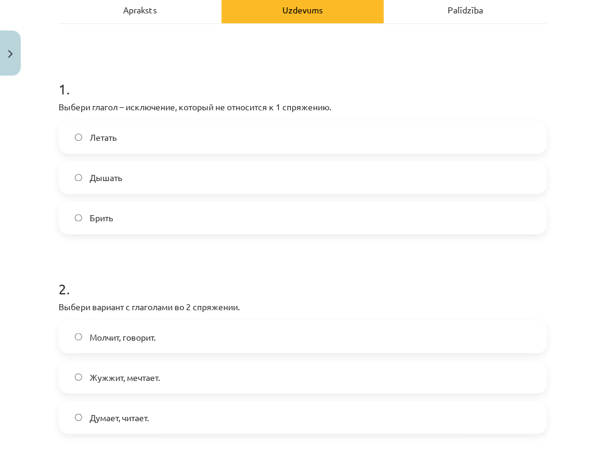
click at [228, 216] on label "Брить" at bounding box center [303, 218] width 486 height 31
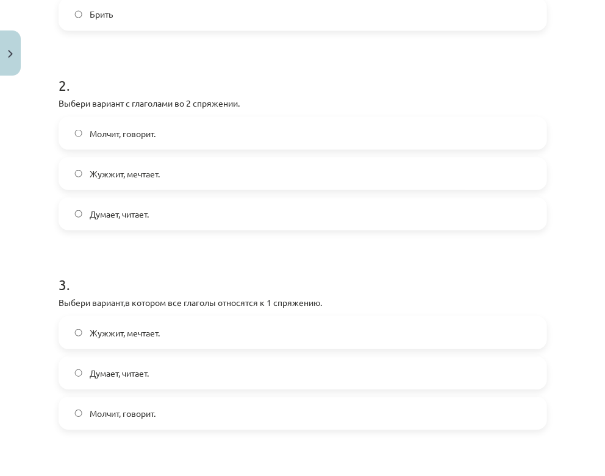
scroll to position [389, 0]
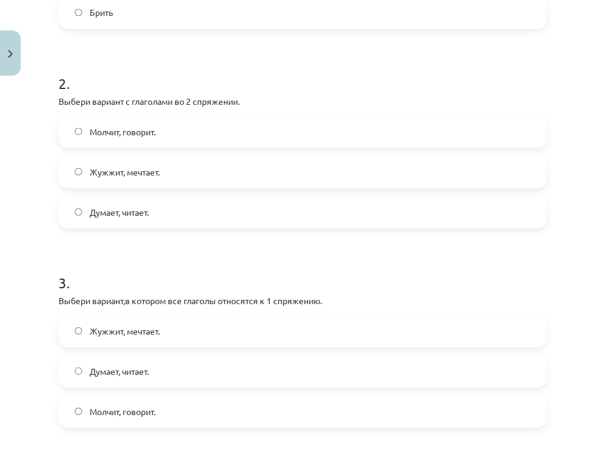
click at [164, 138] on label "Молчит, говорит." at bounding box center [303, 131] width 486 height 31
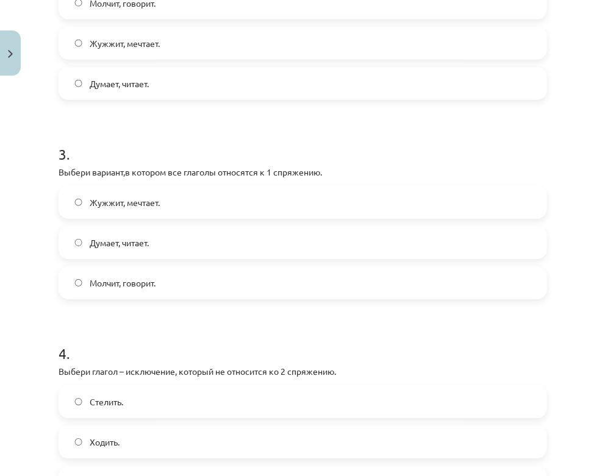
scroll to position [547, 0]
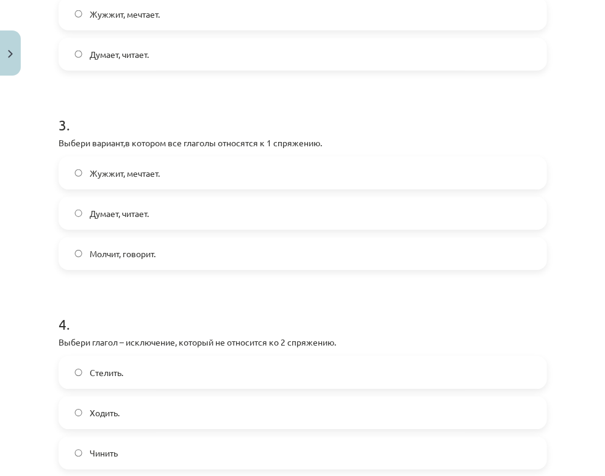
click at [164, 215] on label "Думает, читает." at bounding box center [303, 213] width 486 height 31
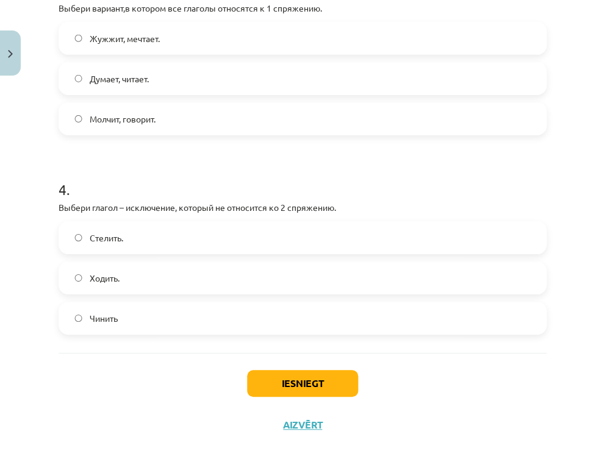
scroll to position [681, 0]
click at [144, 241] on label "Стелить." at bounding box center [303, 238] width 486 height 31
click at [294, 378] on button "Iesniegt" at bounding box center [302, 383] width 111 height 27
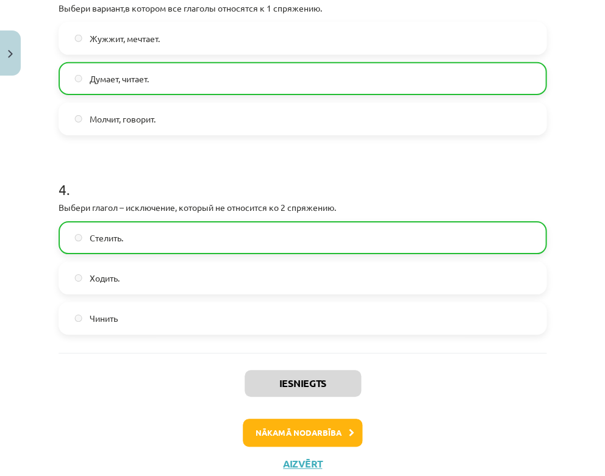
click at [325, 434] on button "Nākamā nodarbība" at bounding box center [303, 433] width 120 height 28
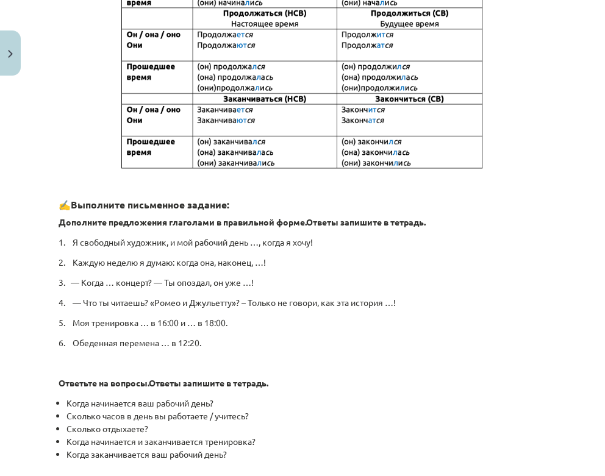
scroll to position [625, 0]
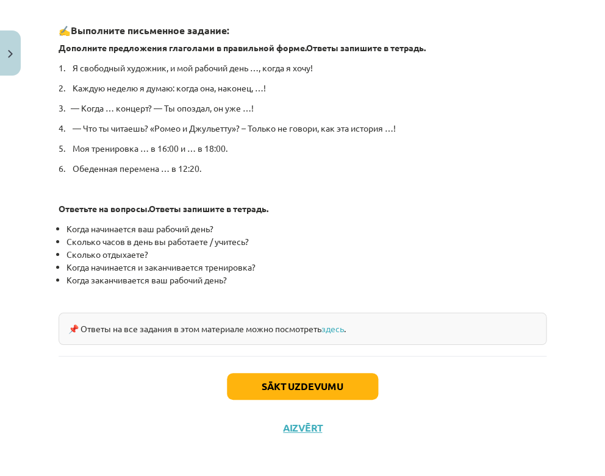
click at [306, 381] on button "Sākt uzdevumu" at bounding box center [302, 386] width 151 height 27
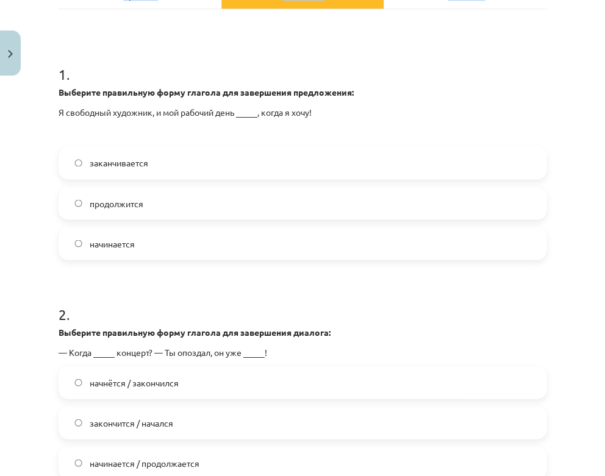
scroll to position [381, 0]
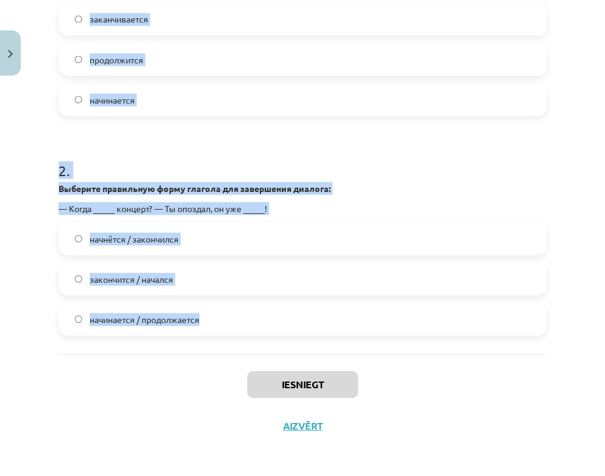
drag, startPoint x: 60, startPoint y: 187, endPoint x: 246, endPoint y: 333, distance: 236.3
copy form "1 . Выберите правильную форму глагола для завершения предложения: Я свободный х…"
click at [573, 195] on div "Mācību tēma: Krievu valodas b1 - 11. klases 1.ieskaites mācību materiāls #11 📖 …" at bounding box center [302, 238] width 605 height 476
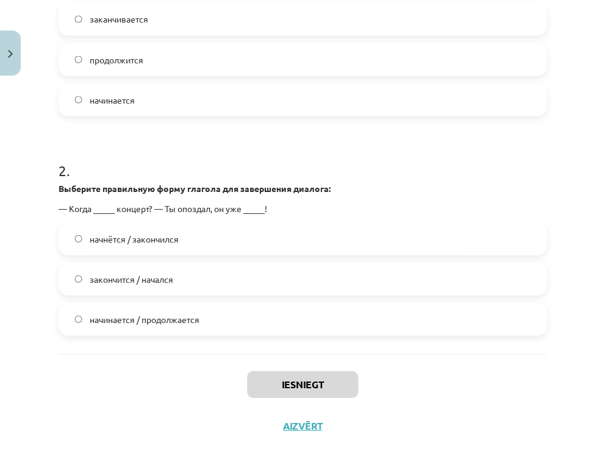
click at [573, 195] on div "Mācību tēma: Krievu valodas b1 - 11. klases 1.ieskaites mācību materiāls #11 📖 …" at bounding box center [302, 238] width 605 height 476
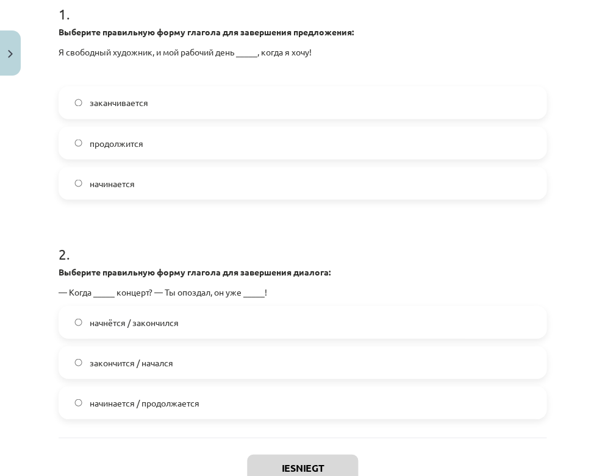
scroll to position [292, 0]
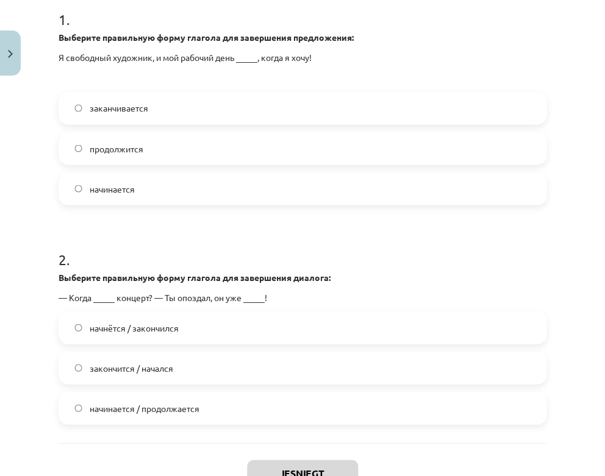
click at [234, 187] on label "начинается" at bounding box center [303, 188] width 486 height 31
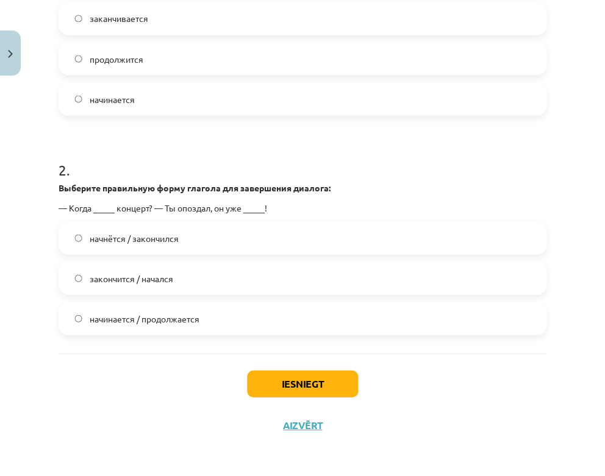
scroll to position [381, 0]
click at [163, 235] on span "начнётся / закончился" at bounding box center [134, 238] width 89 height 13
click at [301, 378] on button "Iesniegt" at bounding box center [302, 384] width 111 height 27
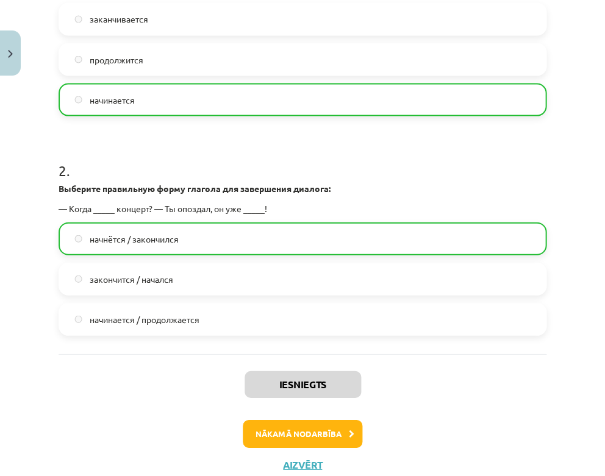
click at [285, 431] on button "Nākamā nodarbība" at bounding box center [303, 434] width 120 height 28
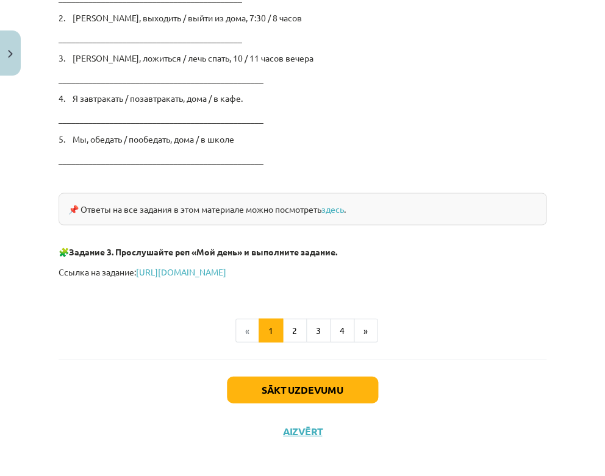
scroll to position [2034, 0]
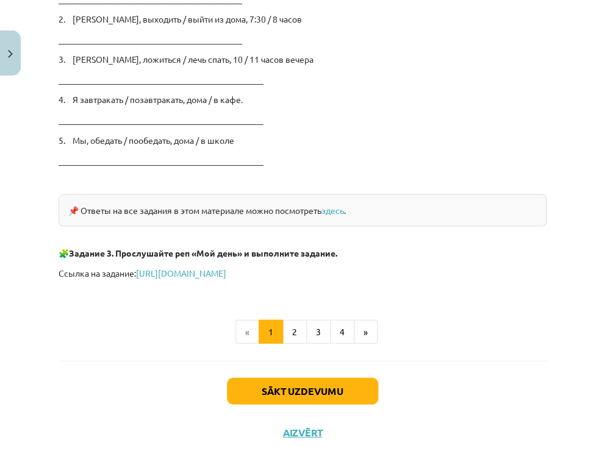
click at [281, 400] on div "Sākt uzdevumu Aizvērt" at bounding box center [303, 403] width 488 height 85
click at [306, 386] on button "Sākt uzdevumu" at bounding box center [302, 391] width 151 height 27
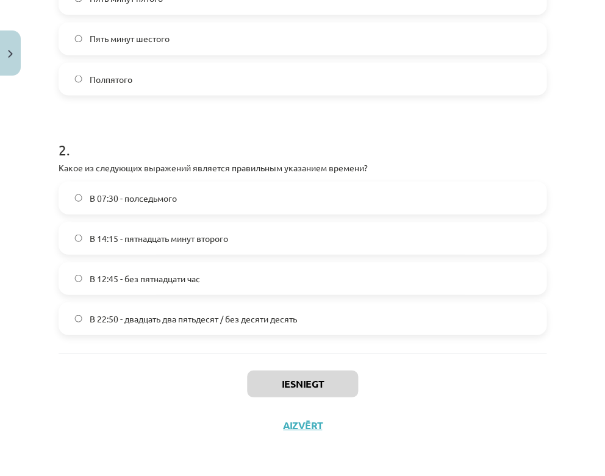
scroll to position [363, 0]
click at [136, 309] on label "В 22:50 - двадцать два пятьдесят / без десяти десять" at bounding box center [303, 318] width 486 height 31
click at [142, 281] on span "В 12:45 - без пятнадцати час" at bounding box center [145, 278] width 110 height 13
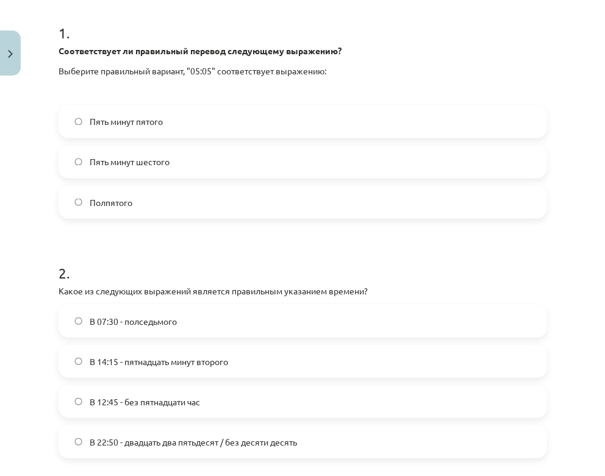
scroll to position [214, 0]
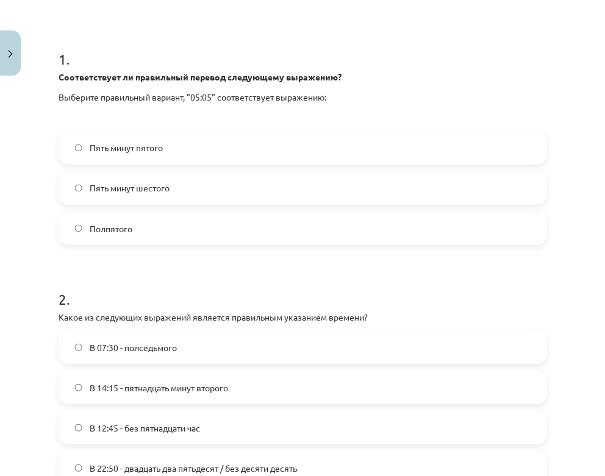
click at [184, 190] on label "Пять минут шестого" at bounding box center [303, 188] width 486 height 31
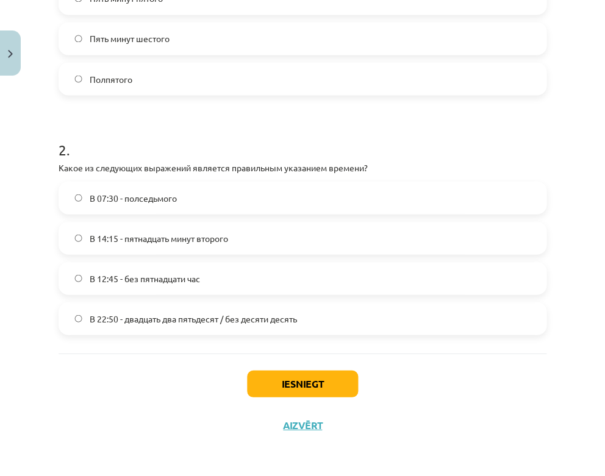
scroll to position [363, 0]
click at [314, 388] on button "Iesniegt" at bounding box center [302, 383] width 111 height 27
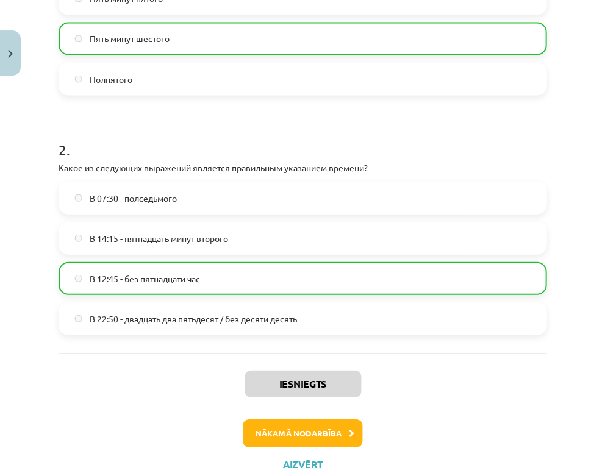
click at [306, 428] on button "Nākamā nodarbība" at bounding box center [303, 433] width 120 height 28
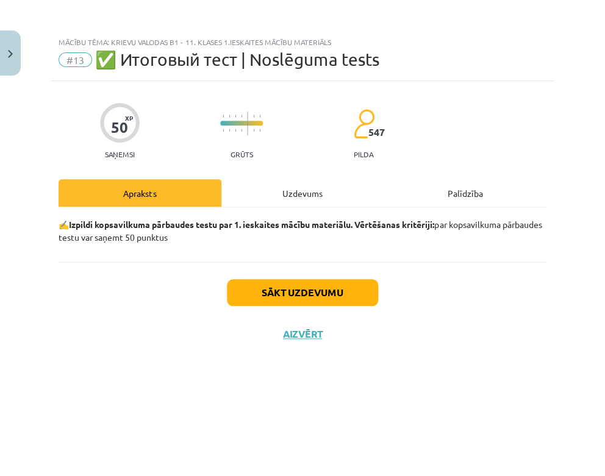
scroll to position [0, 0]
click at [295, 290] on button "Sākt uzdevumu" at bounding box center [302, 292] width 151 height 27
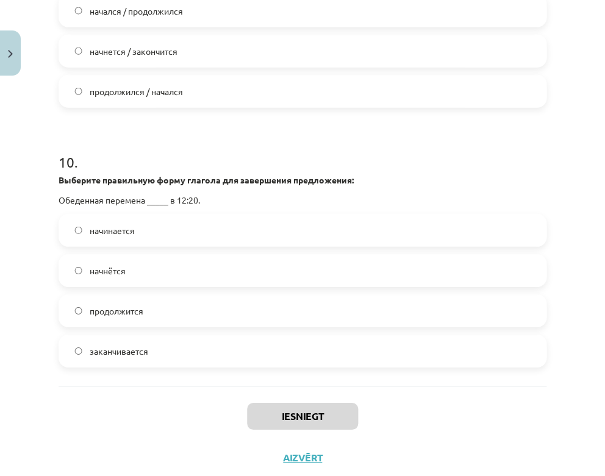
scroll to position [2278, 0]
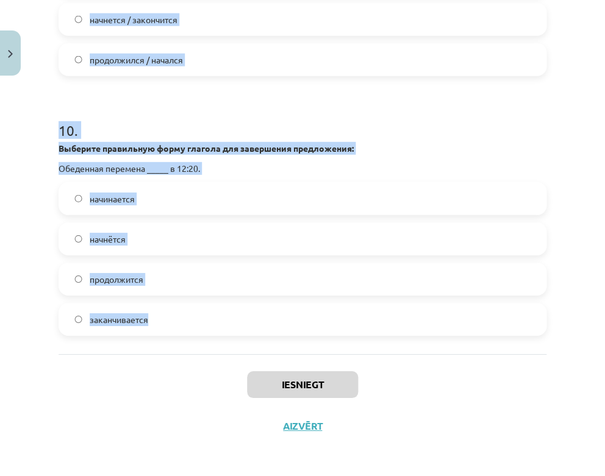
drag, startPoint x: 60, startPoint y: 87, endPoint x: 301, endPoint y: 341, distance: 349.5
copy form "7 . Lorem ipsum do sitametco ad elitsed doeiusmod ? Tempo Incidi Utlab 4 . Etdo…"
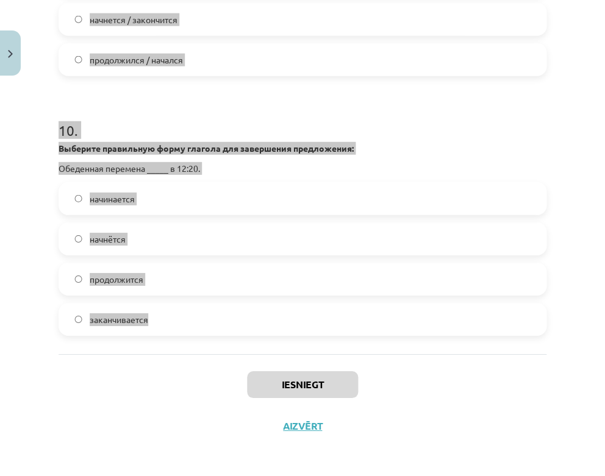
click at [580, 234] on div "Mācību tēma: Krievu valodas b1 - 11. klases 1.ieskaites mācību materiāls #13 ✅ …" at bounding box center [302, 238] width 605 height 476
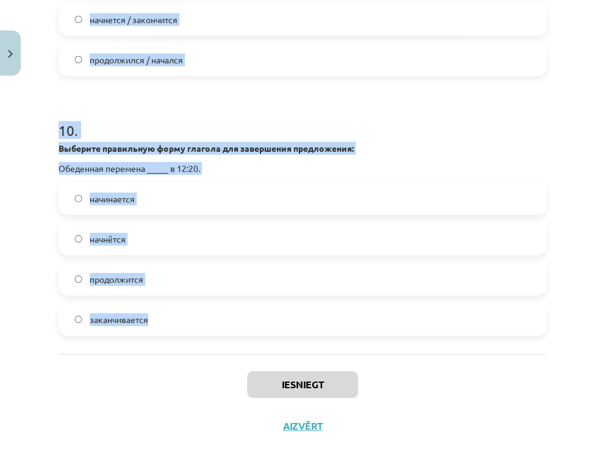
click at [574, 211] on div "Mācību tēma: Krievu valodas b1 - 11. klases 1.ieskaites mācību materiāls #13 ✅ …" at bounding box center [302, 238] width 605 height 476
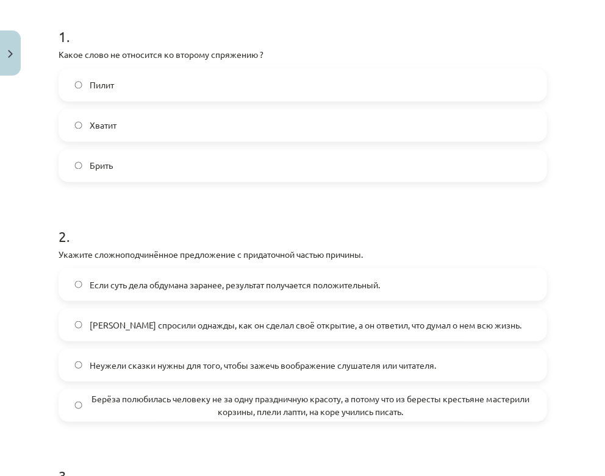
scroll to position [185, 0]
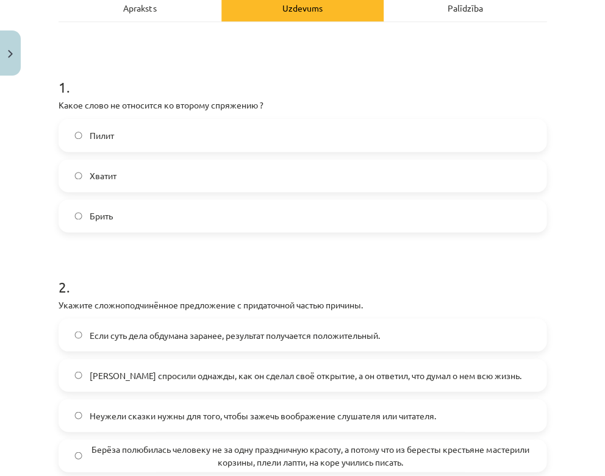
click at [254, 220] on label "Брить" at bounding box center [303, 216] width 486 height 31
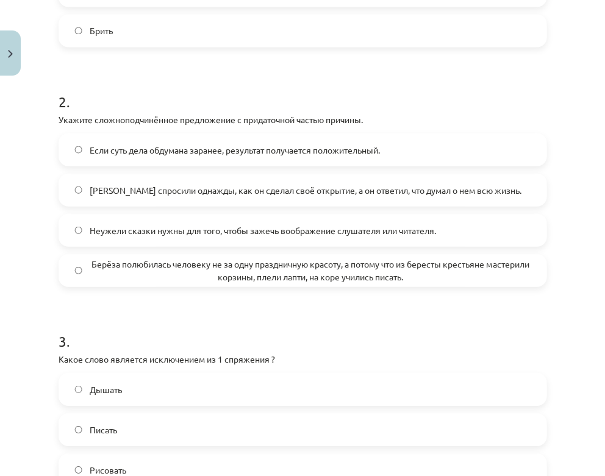
scroll to position [373, 0]
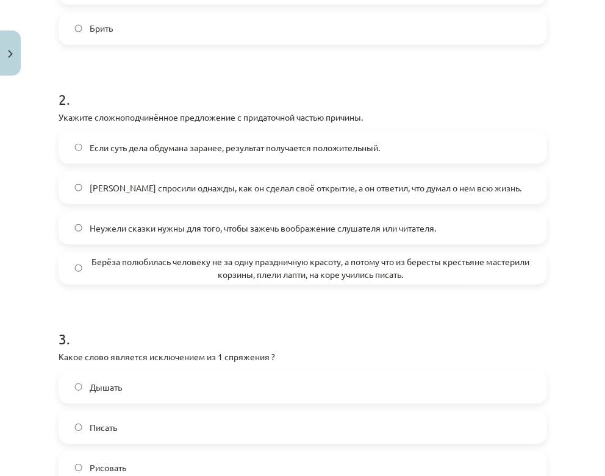
click at [223, 265] on span "Берёза полюбилась человеку не за одну праздничную красоту, а потому что из бере…" at bounding box center [310, 268] width 441 height 26
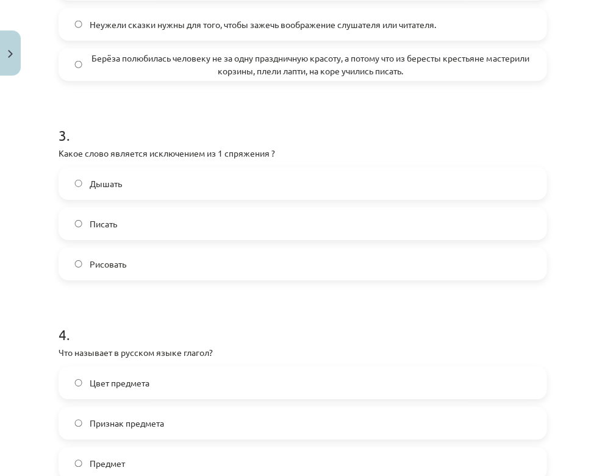
scroll to position [578, 0]
click at [159, 220] on label "Писать" at bounding box center [303, 222] width 486 height 31
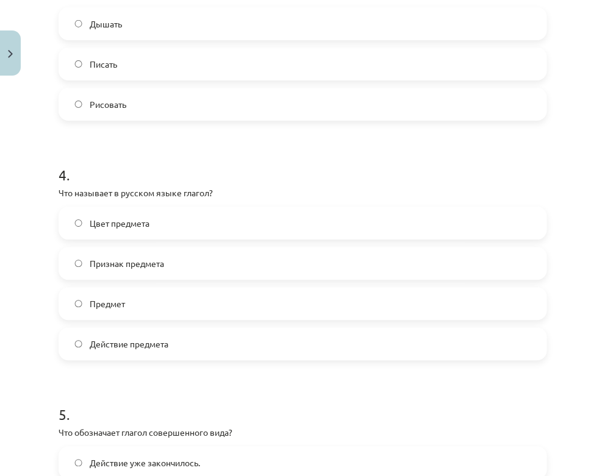
scroll to position [737, 0]
click at [147, 353] on label "Действие предмета" at bounding box center [303, 343] width 486 height 31
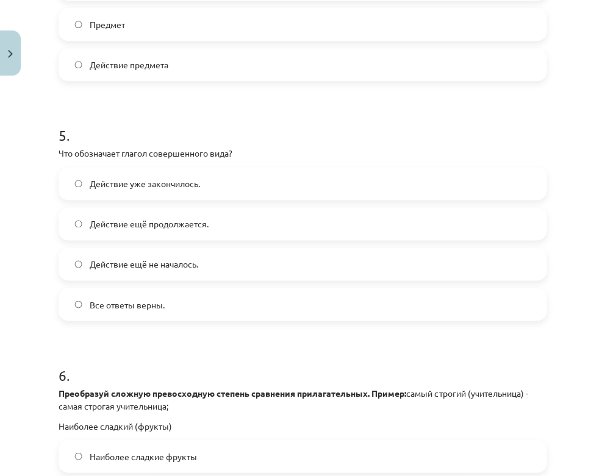
scroll to position [1016, 0]
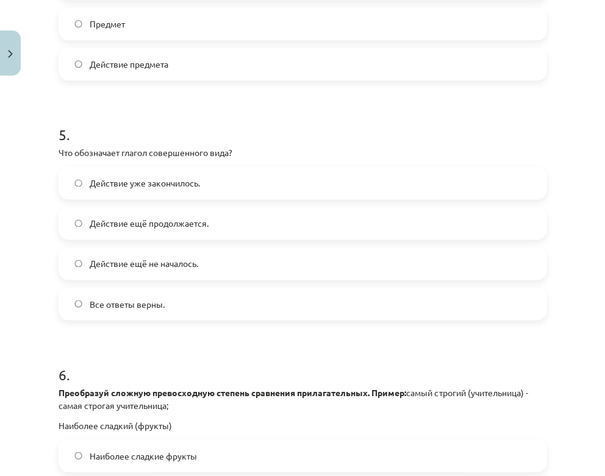
click at [162, 185] on span "Действие уже закончилось." at bounding box center [145, 183] width 110 height 13
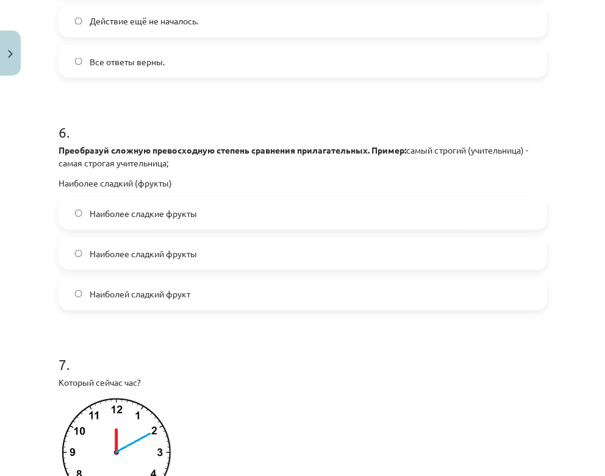
scroll to position [1262, 0]
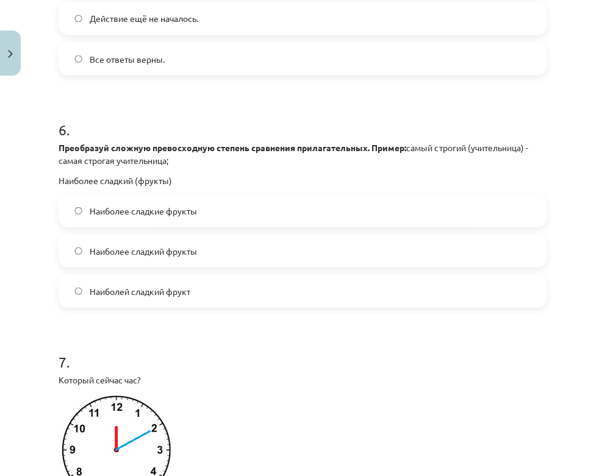
click at [177, 209] on span "Наиболее сладкие фрукты" at bounding box center [143, 210] width 107 height 13
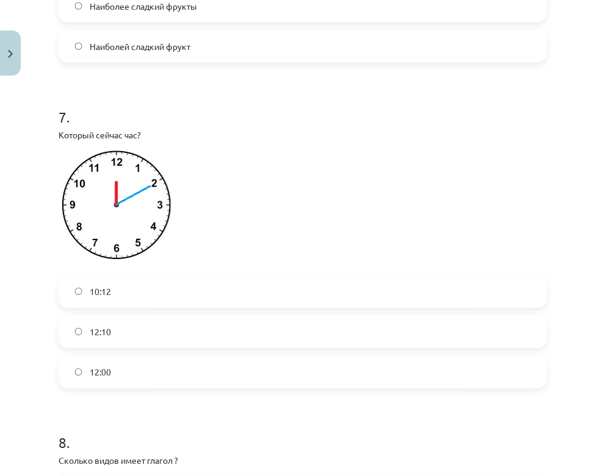
scroll to position [1507, 0]
click at [163, 332] on label "12:10" at bounding box center [303, 330] width 486 height 31
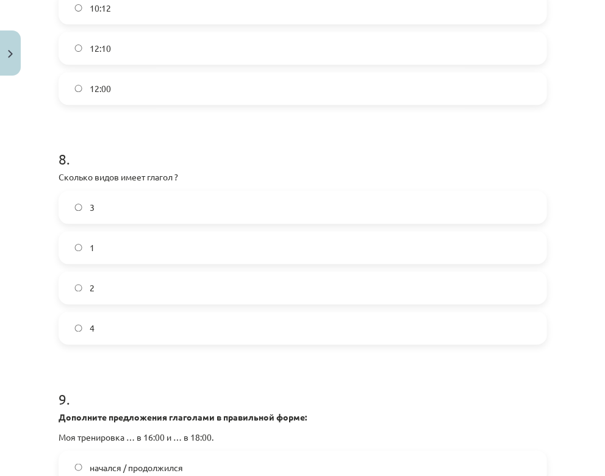
scroll to position [1793, 0]
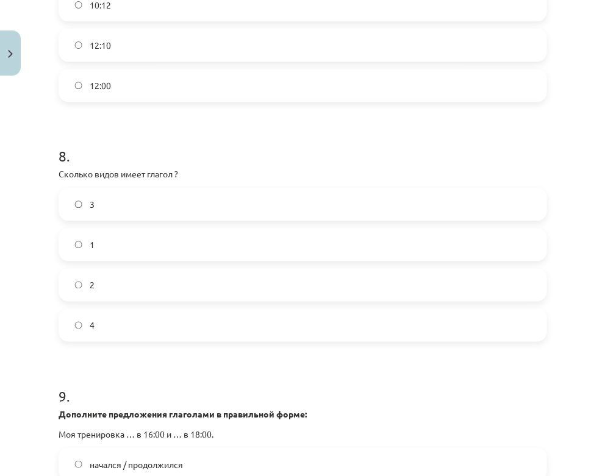
click at [143, 284] on label "2" at bounding box center [303, 285] width 486 height 31
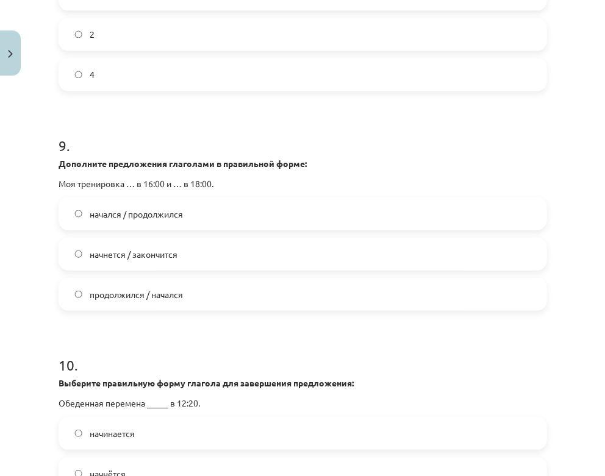
scroll to position [2045, 0]
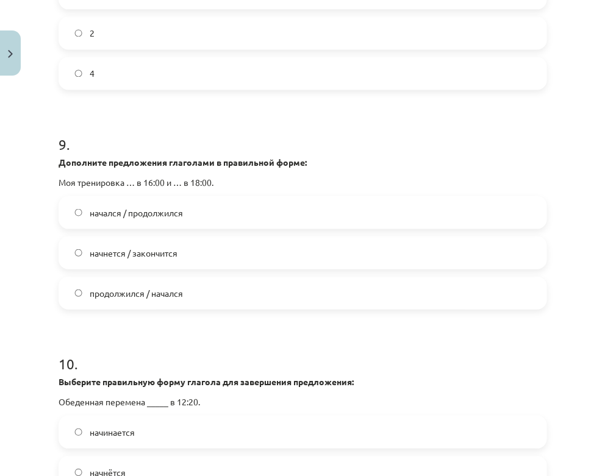
click at [169, 246] on span "начнется / закончится" at bounding box center [134, 252] width 88 height 13
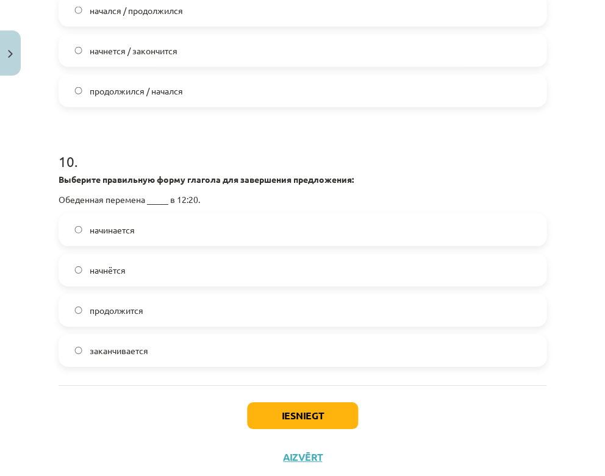
scroll to position [2248, 0]
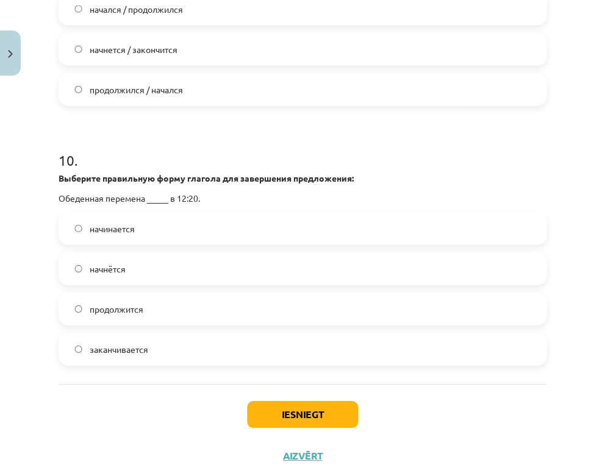
click at [164, 264] on label "начнётся" at bounding box center [303, 269] width 486 height 31
click at [301, 418] on button "Iesniegt" at bounding box center [302, 414] width 111 height 27
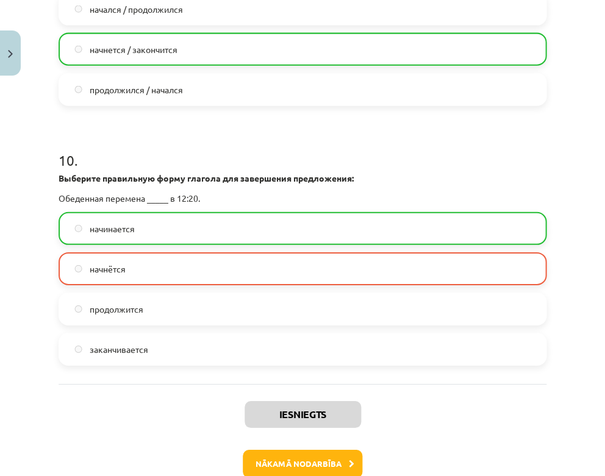
click at [299, 459] on button "Nākamā nodarbība" at bounding box center [303, 464] width 120 height 28
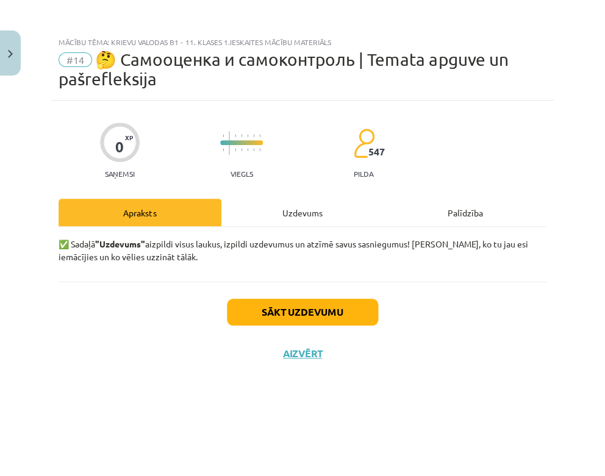
click at [307, 309] on button "Sākt uzdevumu" at bounding box center [302, 312] width 151 height 27
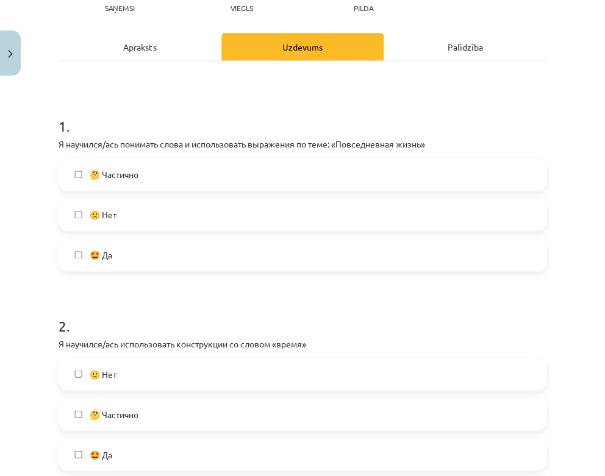
scroll to position [168, 0]
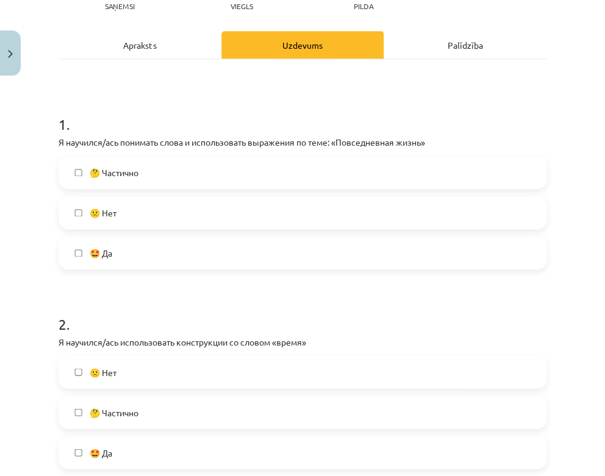
click at [142, 248] on label "🤩 Да" at bounding box center [303, 253] width 486 height 31
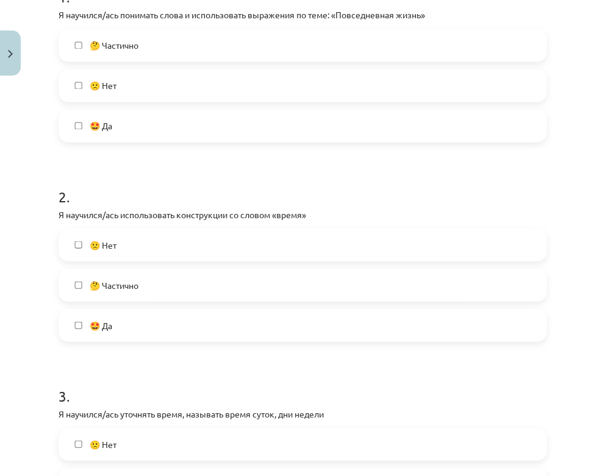
scroll to position [297, 0]
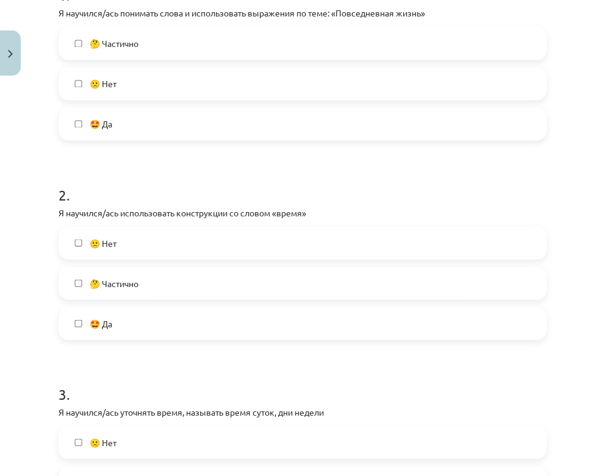
click at [153, 321] on label "🤩 Да" at bounding box center [303, 323] width 486 height 31
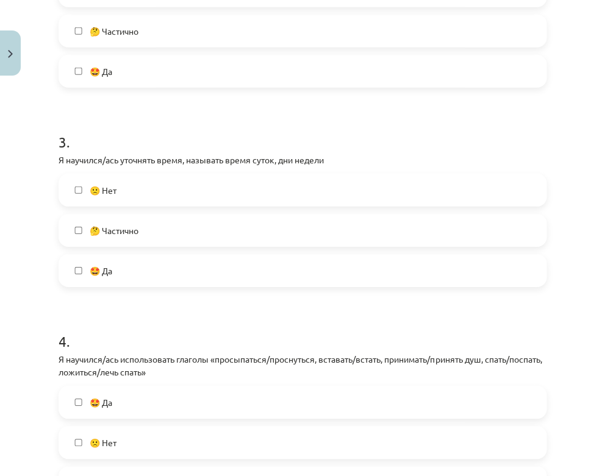
scroll to position [553, 0]
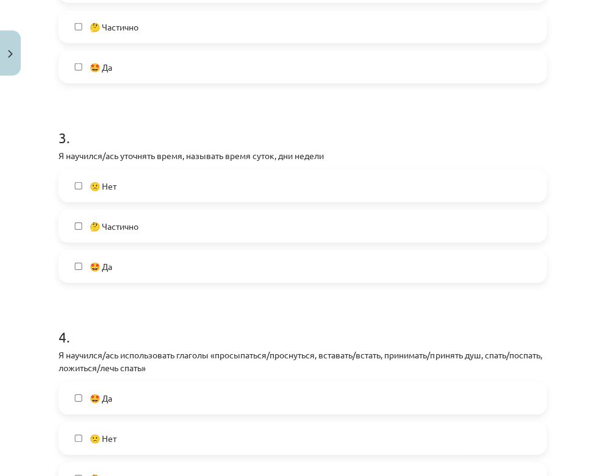
click at [210, 271] on label "🤩 Да" at bounding box center [303, 266] width 486 height 31
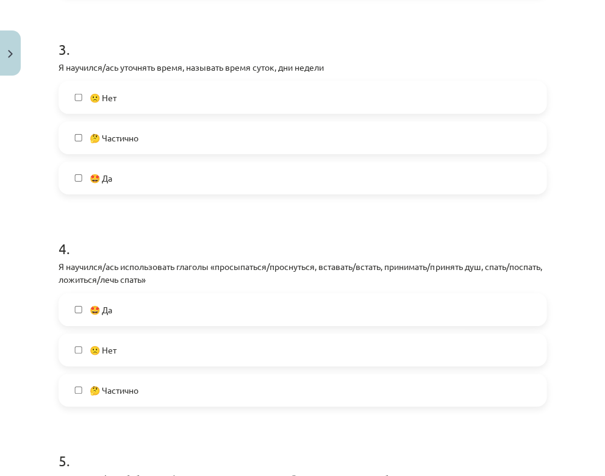
scroll to position [645, 0]
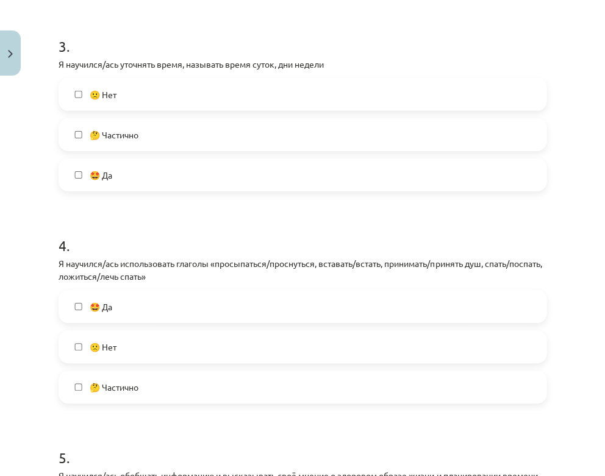
click at [163, 306] on label "🤩 Да" at bounding box center [303, 307] width 486 height 31
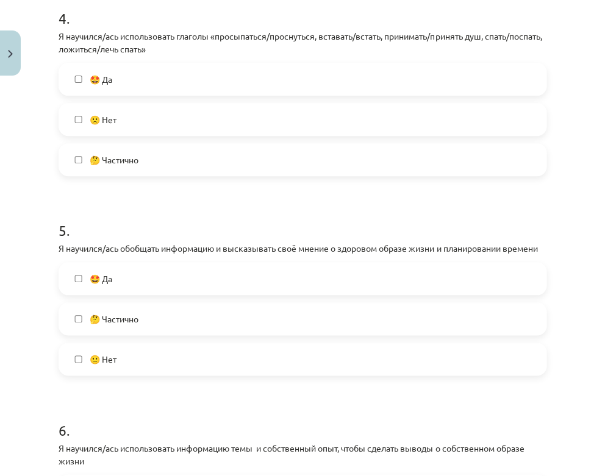
scroll to position [874, 0]
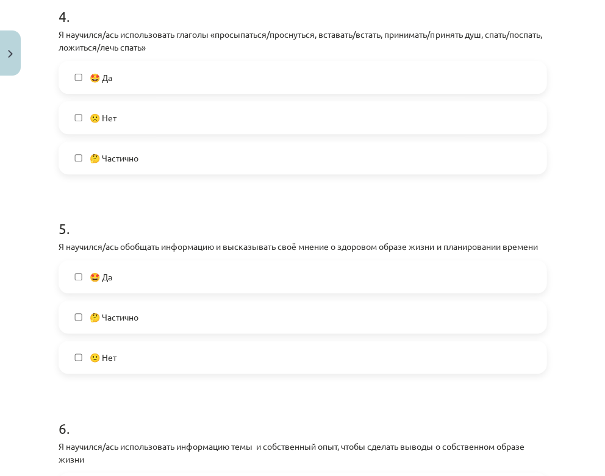
click at [166, 278] on label "🤩 Да" at bounding box center [303, 277] width 486 height 31
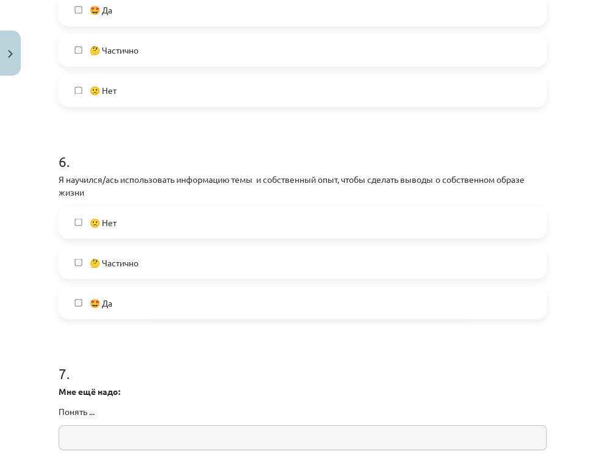
scroll to position [1147, 0]
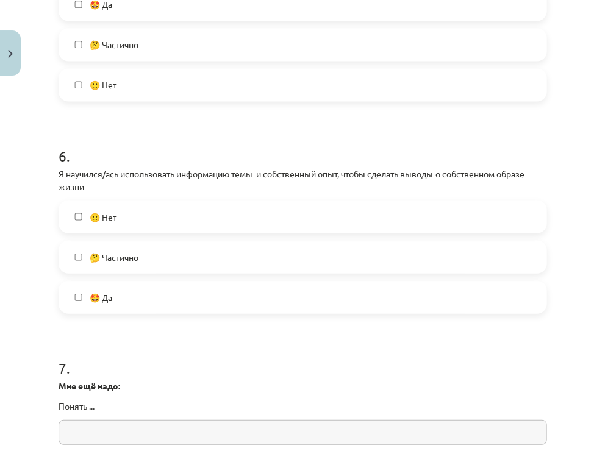
click at [146, 292] on label "🤩 Да" at bounding box center [303, 297] width 486 height 31
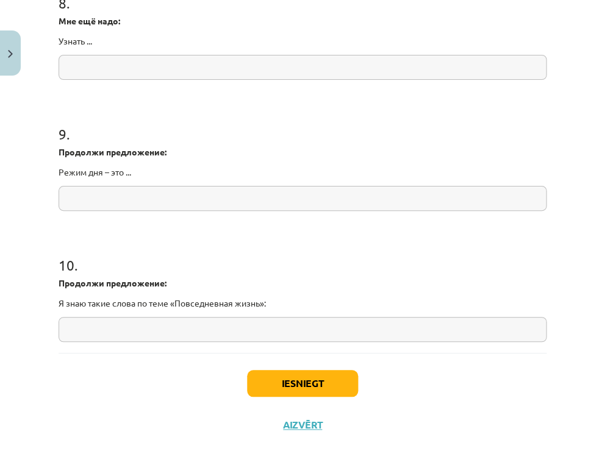
scroll to position [1641, 0]
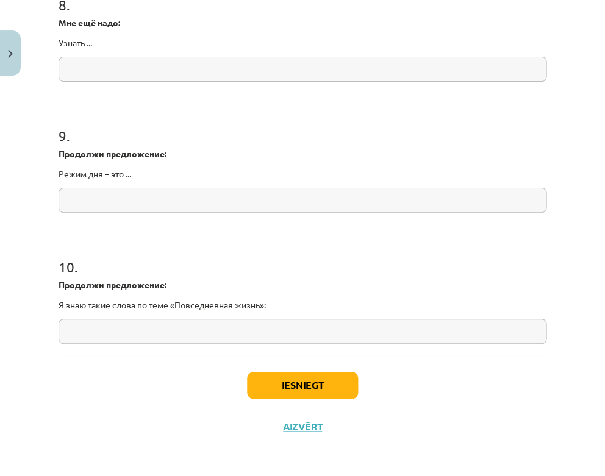
click at [291, 379] on button "Iesniegt" at bounding box center [302, 385] width 111 height 27
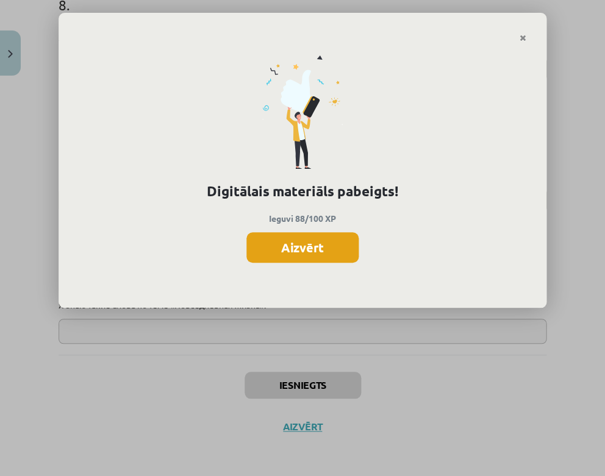
click at [325, 243] on button "Aizvērt" at bounding box center [302, 247] width 112 height 31
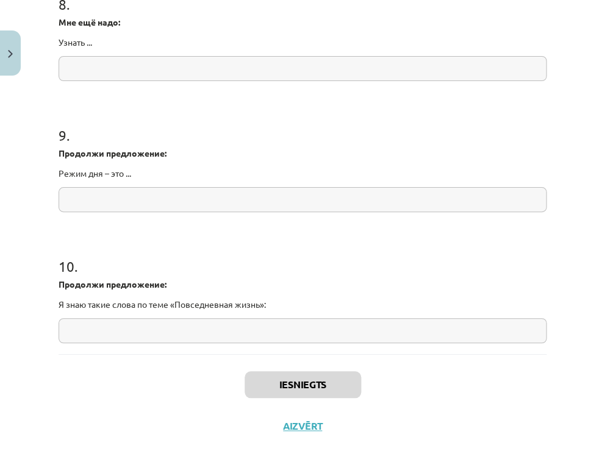
scroll to position [1641, 0]
click at [299, 425] on button "Aizvērt" at bounding box center [302, 427] width 46 height 12
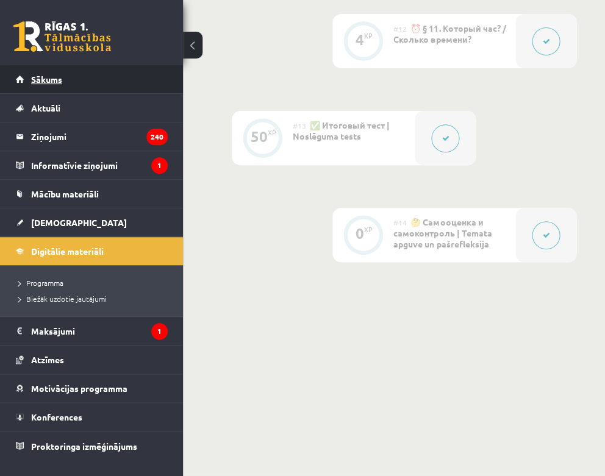
click at [79, 82] on link "Sākums" at bounding box center [92, 79] width 152 height 28
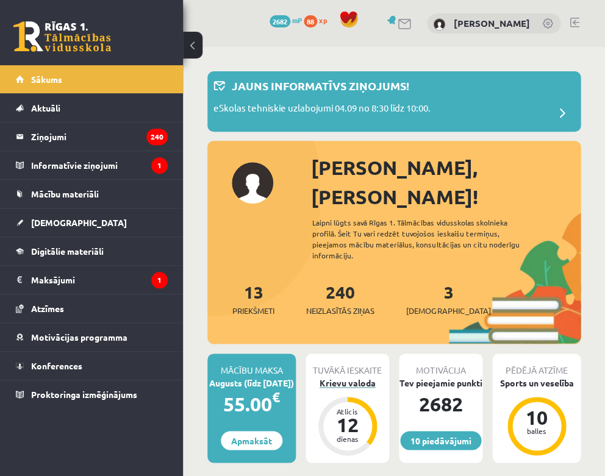
click at [342, 377] on div "Krievu valoda" at bounding box center [348, 383] width 84 height 13
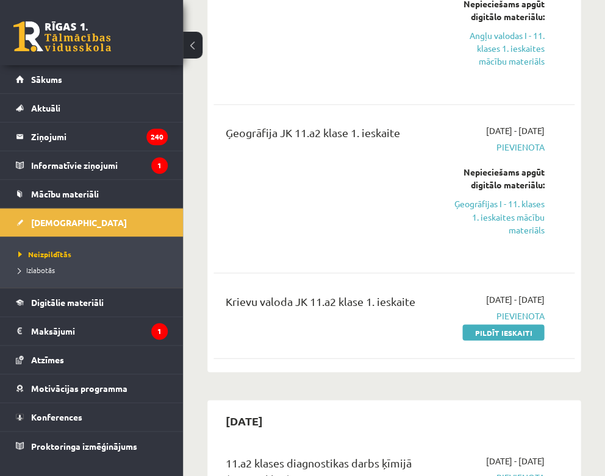
scroll to position [232, 0]
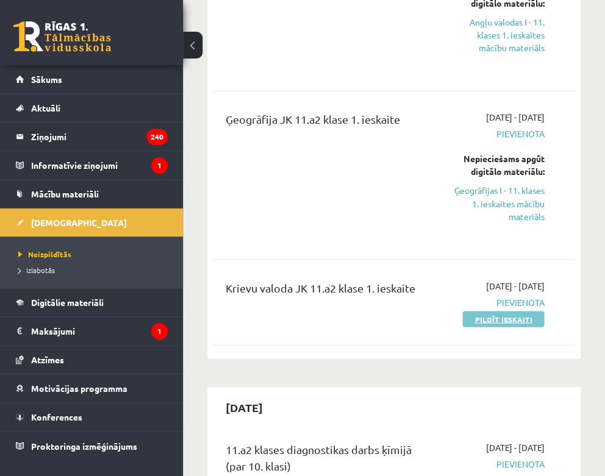
click at [475, 314] on link "Pildīt ieskaiti" at bounding box center [503, 319] width 82 height 16
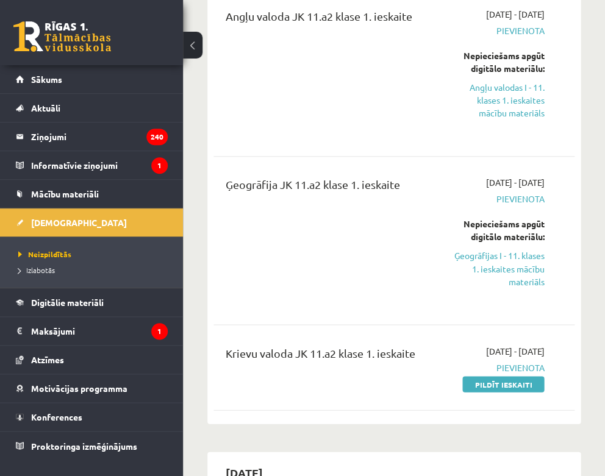
scroll to position [167, 0]
click at [513, 253] on link "Ģeogrāfijas I - 11. klases 1. ieskaites mācību materiāls" at bounding box center [497, 268] width 94 height 38
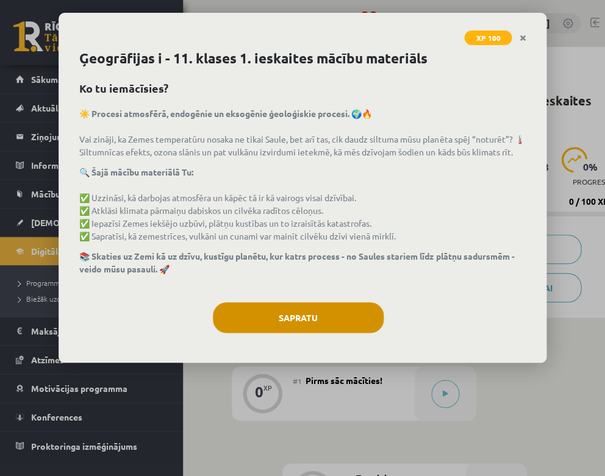
click at [309, 317] on button "Sapratu" at bounding box center [298, 318] width 171 height 31
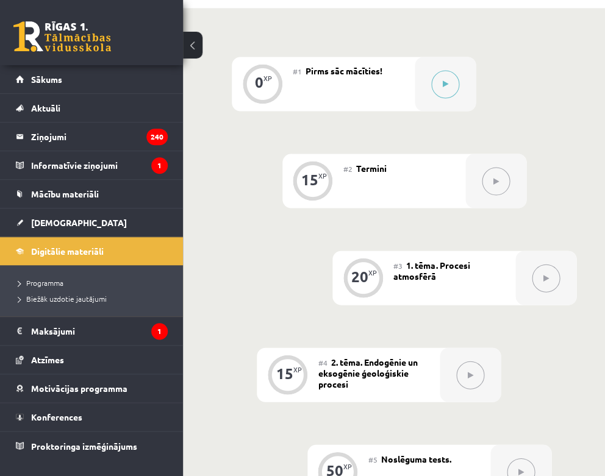
scroll to position [301, 0]
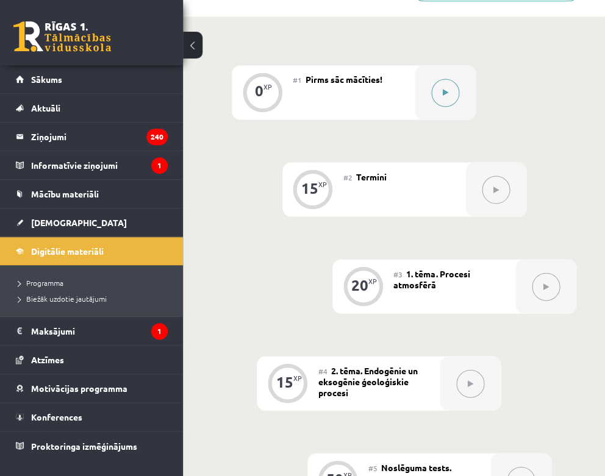
click at [442, 89] on button at bounding box center [445, 93] width 28 height 28
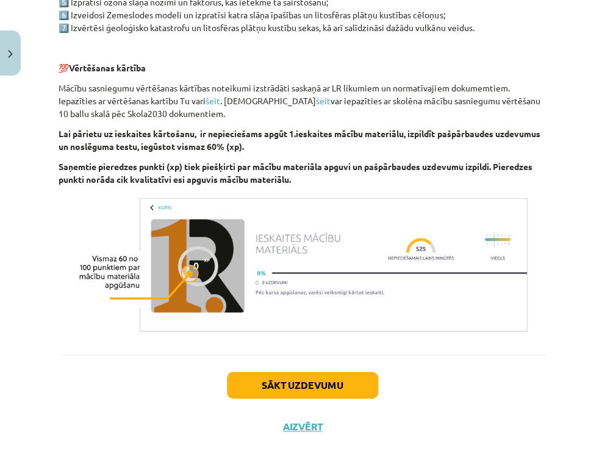
click at [297, 382] on button "Sākt uzdevumu" at bounding box center [302, 385] width 151 height 27
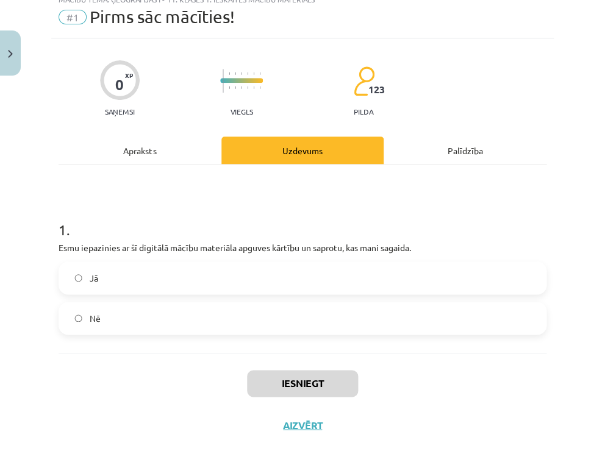
click at [156, 276] on label "Jā" at bounding box center [303, 278] width 486 height 31
click at [301, 385] on button "Iesniegt" at bounding box center [302, 383] width 111 height 27
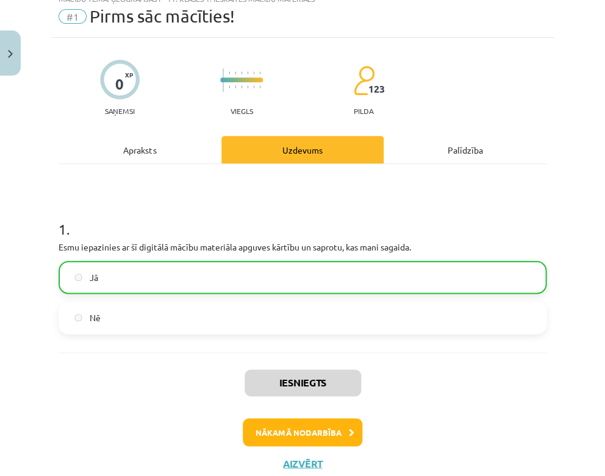
click at [301, 429] on button "Nākamā nodarbība" at bounding box center [303, 432] width 120 height 28
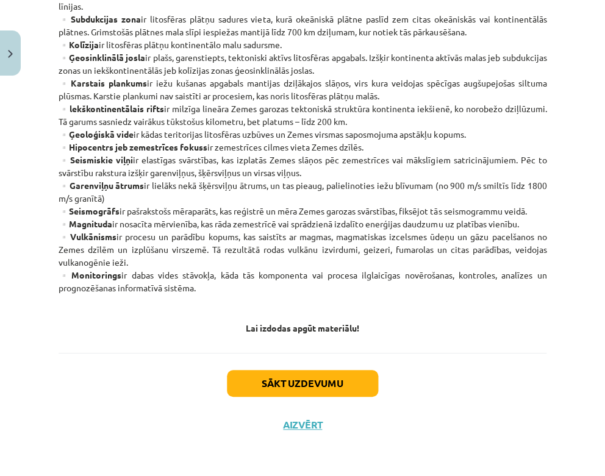
scroll to position [728, 0]
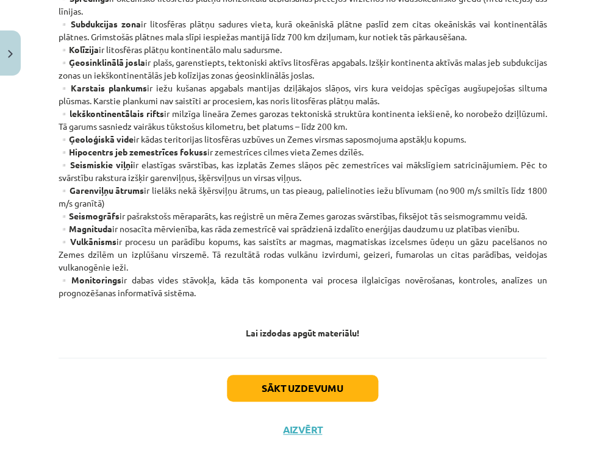
click at [293, 376] on button "Sākt uzdevumu" at bounding box center [302, 388] width 151 height 27
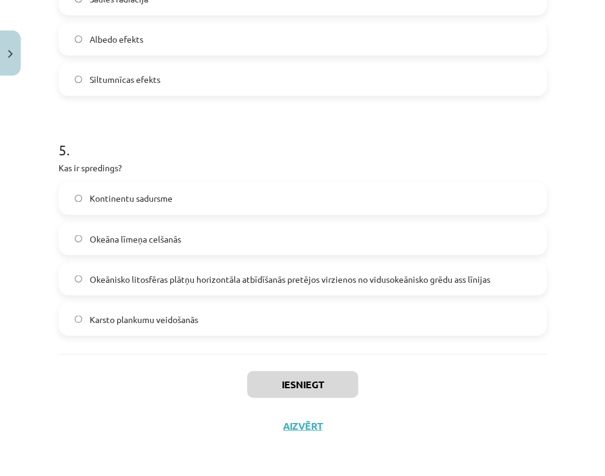
scroll to position [683, 0]
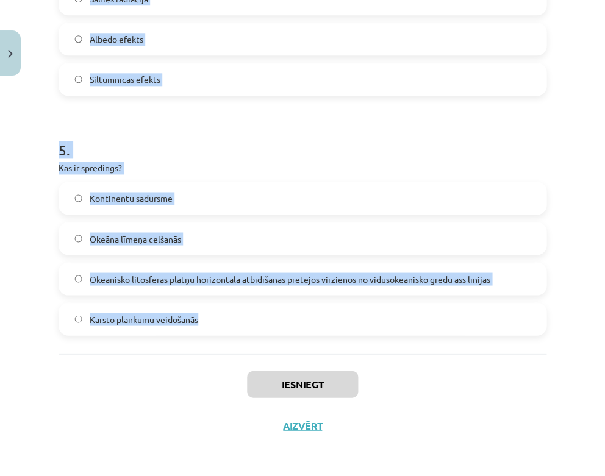
drag, startPoint x: 61, startPoint y: 239, endPoint x: 260, endPoint y: 317, distance: 213.6
copy form "1 . Kā sauc Zemes garozas ārējo cieto apvalku, kuru veido Zemes garoza un manti…"
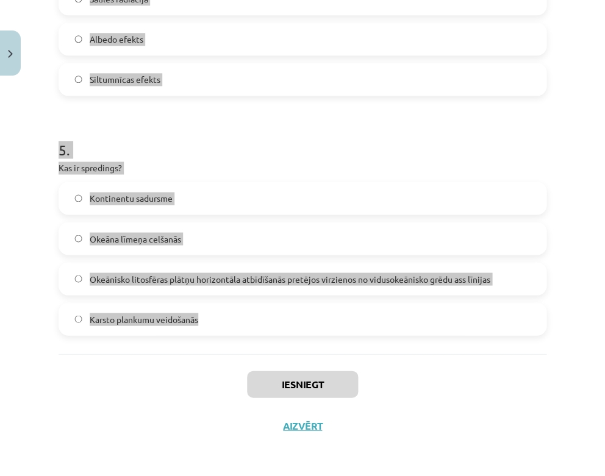
drag, startPoint x: 598, startPoint y: 398, endPoint x: 569, endPoint y: 292, distance: 110.9
click at [569, 292] on div "Mācību tēma: Ģeogrāfijas i - 11. klases 1. ieskaites mācību materiāls #2 Termin…" at bounding box center [302, 238] width 605 height 476
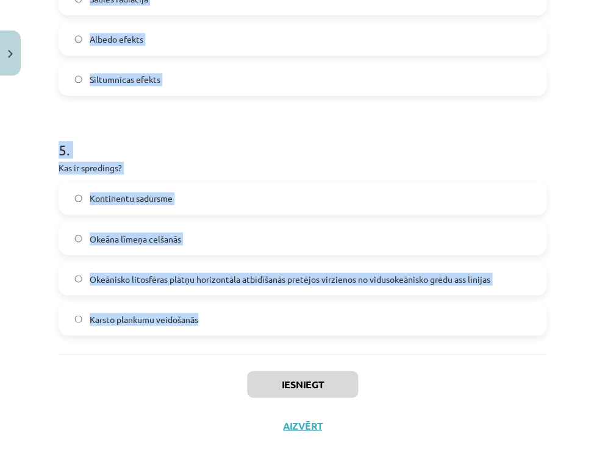
click at [569, 256] on div "Mācību tēma: Ģeogrāfijas i - 11. klases 1. ieskaites mācību materiāls #2 Termin…" at bounding box center [302, 238] width 605 height 476
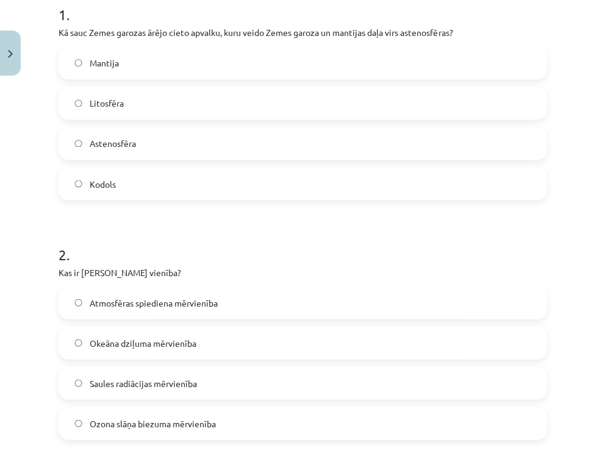
scroll to position [250, 0]
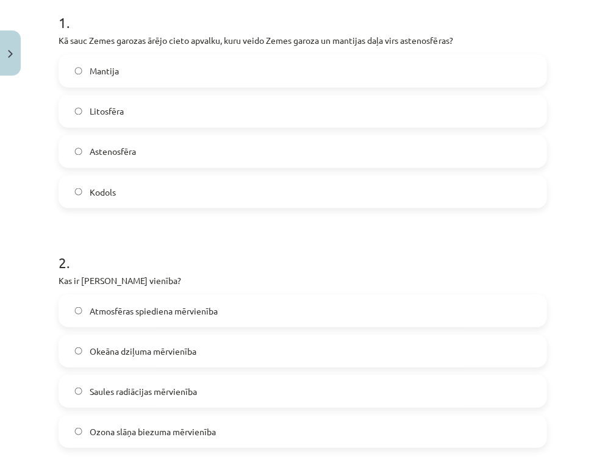
click at [246, 107] on label "Litosfēra" at bounding box center [303, 111] width 486 height 31
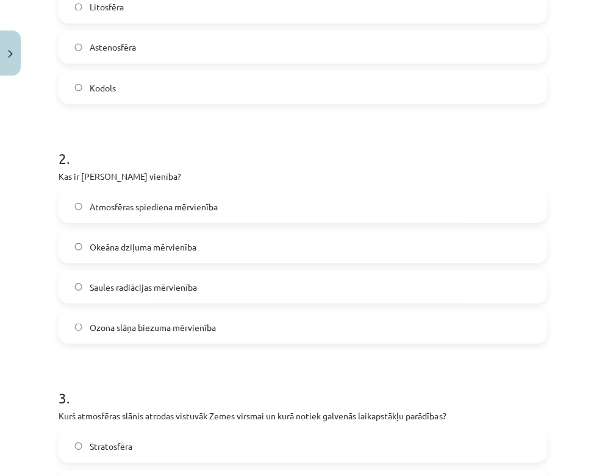
scroll to position [410, 0]
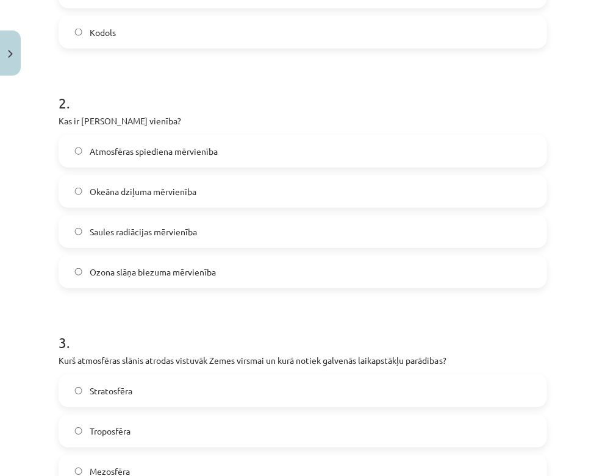
click at [199, 271] on span "Ozona slāņa biezuma mērvienība" at bounding box center [153, 271] width 126 height 13
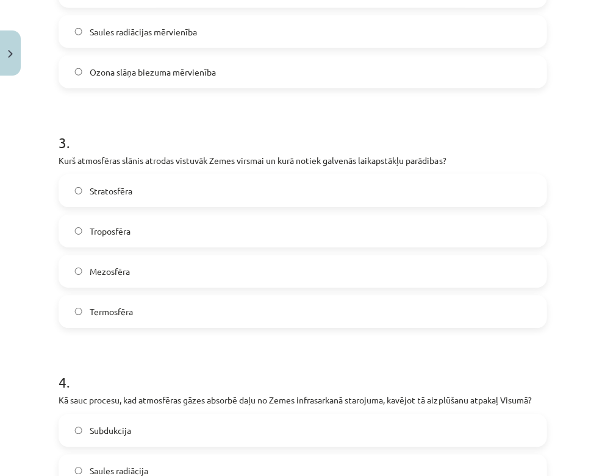
scroll to position [637, 0]
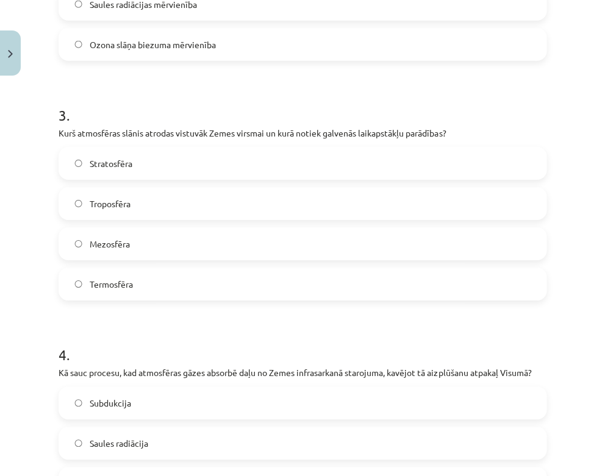
click at [181, 199] on label "Troposfēra" at bounding box center [303, 203] width 486 height 31
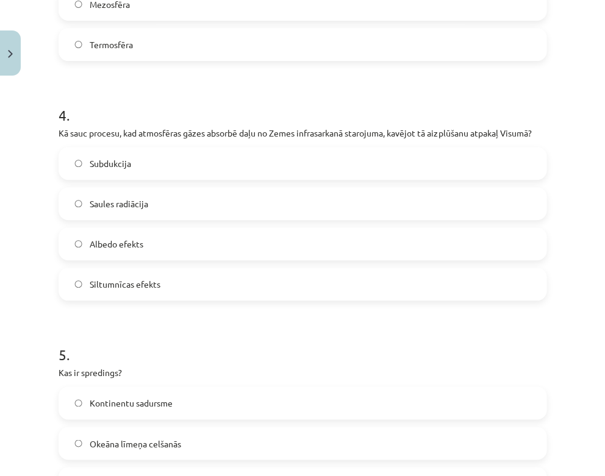
scroll to position [890, 0]
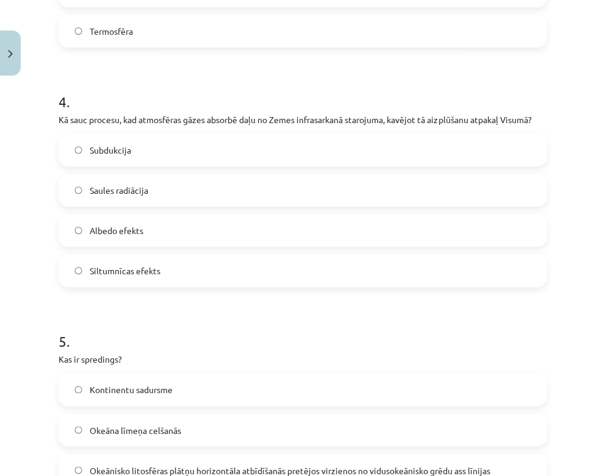
click at [162, 276] on label "Siltumnīcas efekts" at bounding box center [303, 271] width 486 height 31
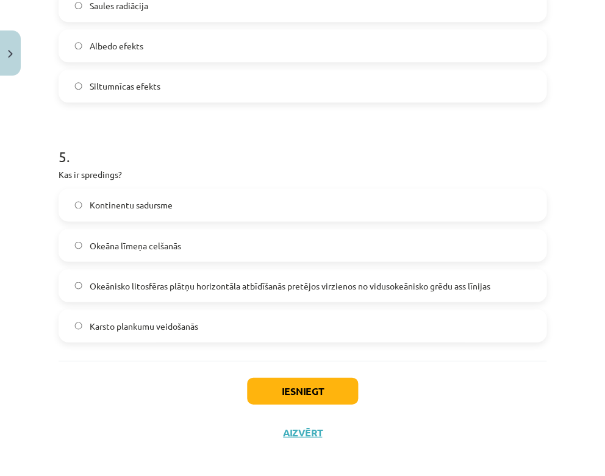
scroll to position [1077, 0]
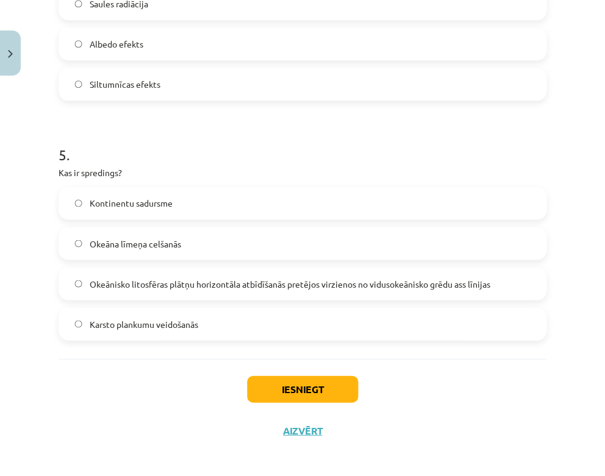
click at [183, 278] on span "Okeānisko litosfēras plātņu horizontāla atbīdīšanās pretējos virzienos no vidus…" at bounding box center [290, 284] width 401 height 13
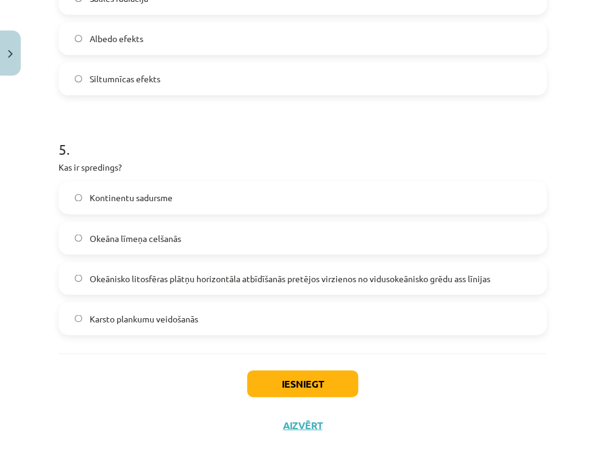
scroll to position [1082, 0]
click at [303, 386] on button "Iesniegt" at bounding box center [302, 384] width 111 height 27
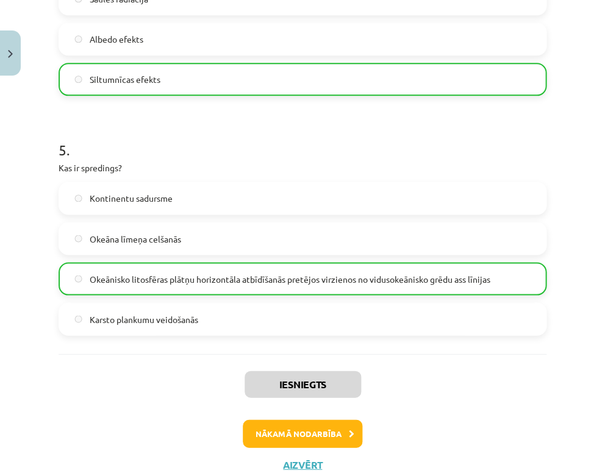
click at [282, 431] on button "Nākamā nodarbība" at bounding box center [303, 434] width 120 height 28
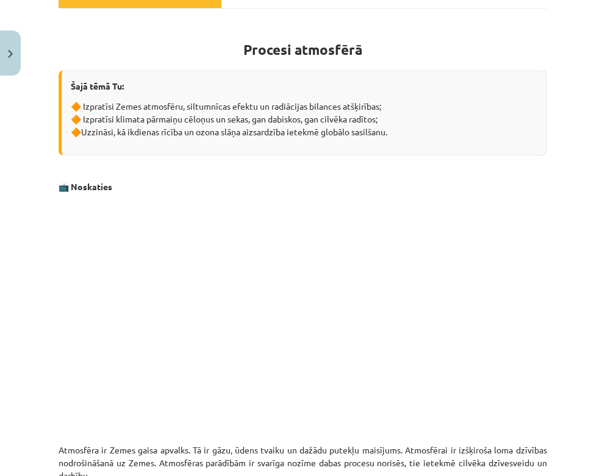
scroll to position [31, 0]
